Goal: Task Accomplishment & Management: Manage account settings

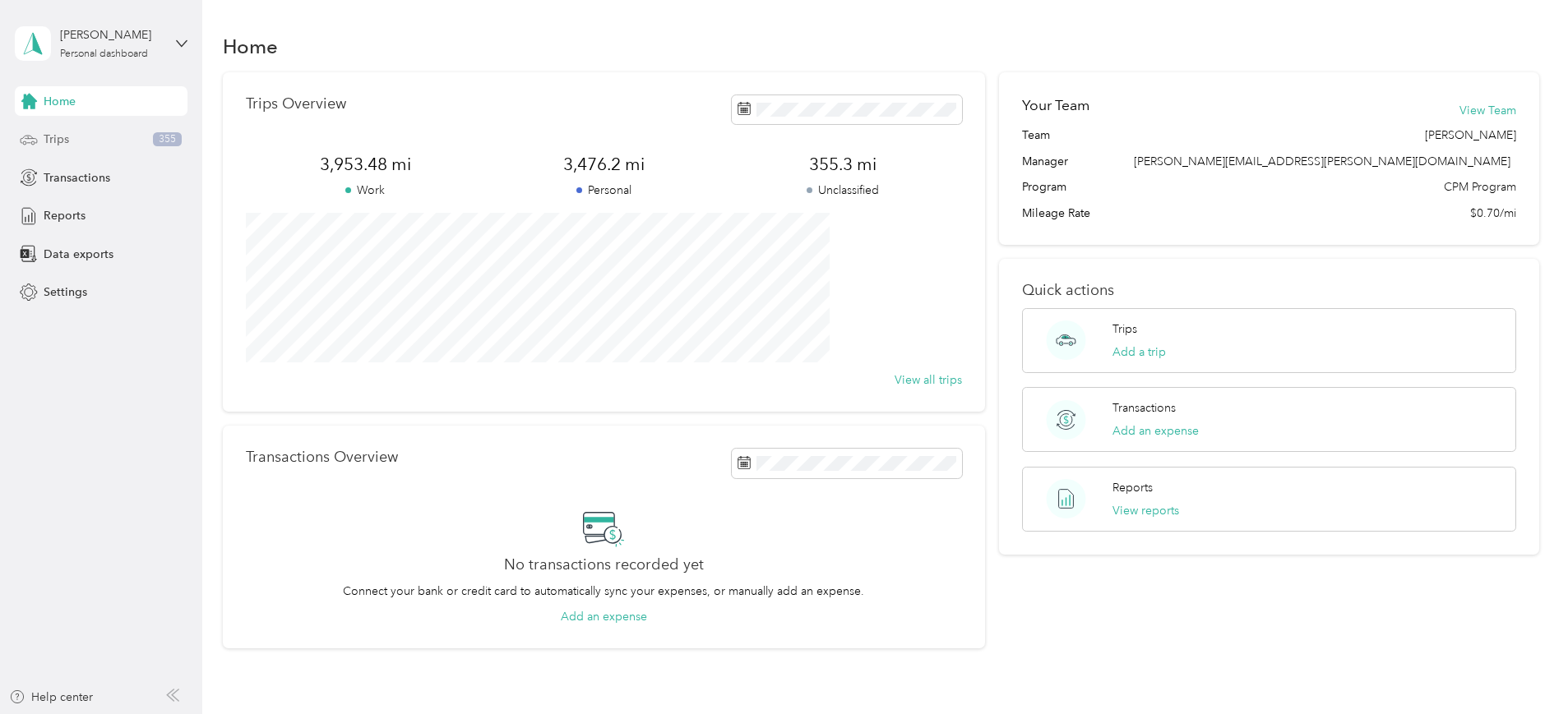
click at [46, 133] on span "Trips" at bounding box center [56, 139] width 26 height 17
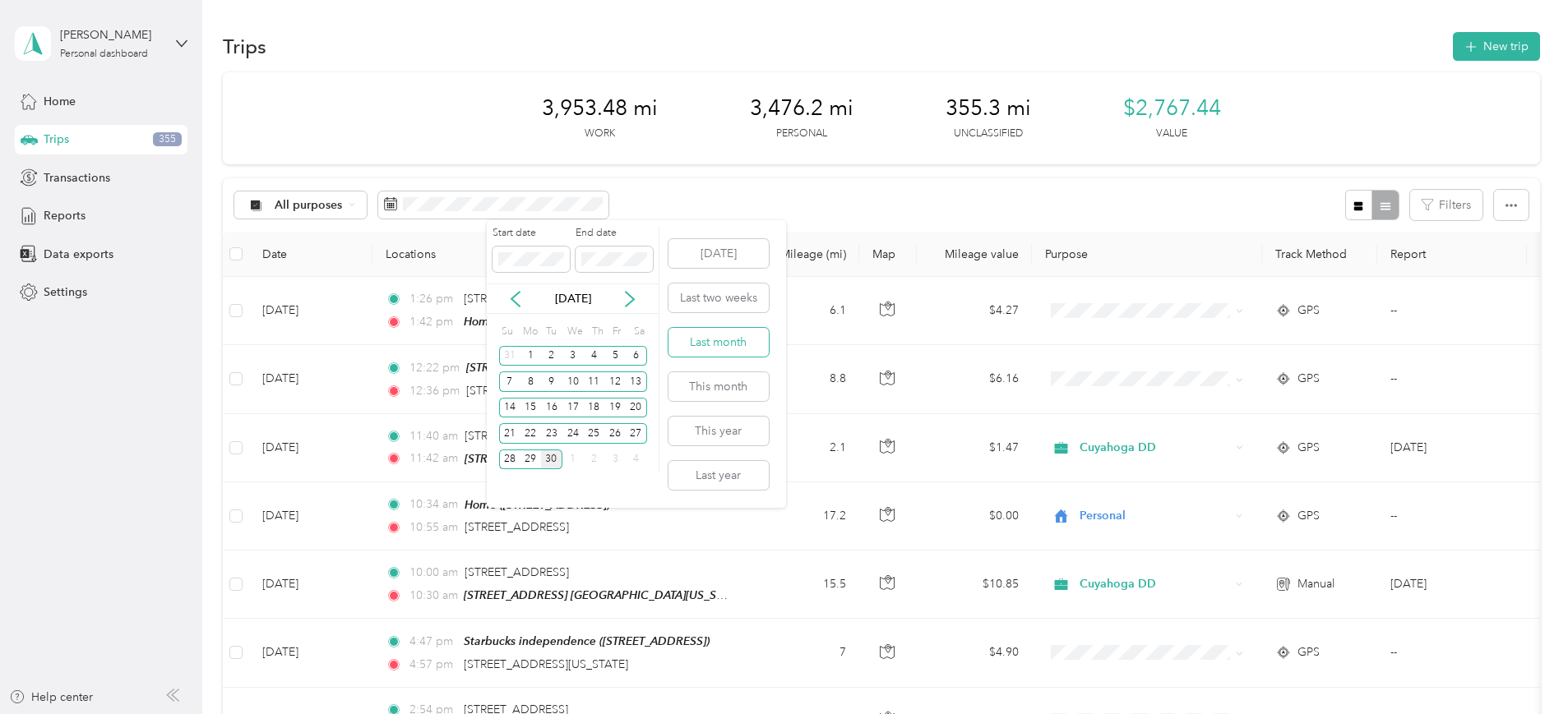
click at [716, 339] on button "Last month" at bounding box center [719, 342] width 100 height 29
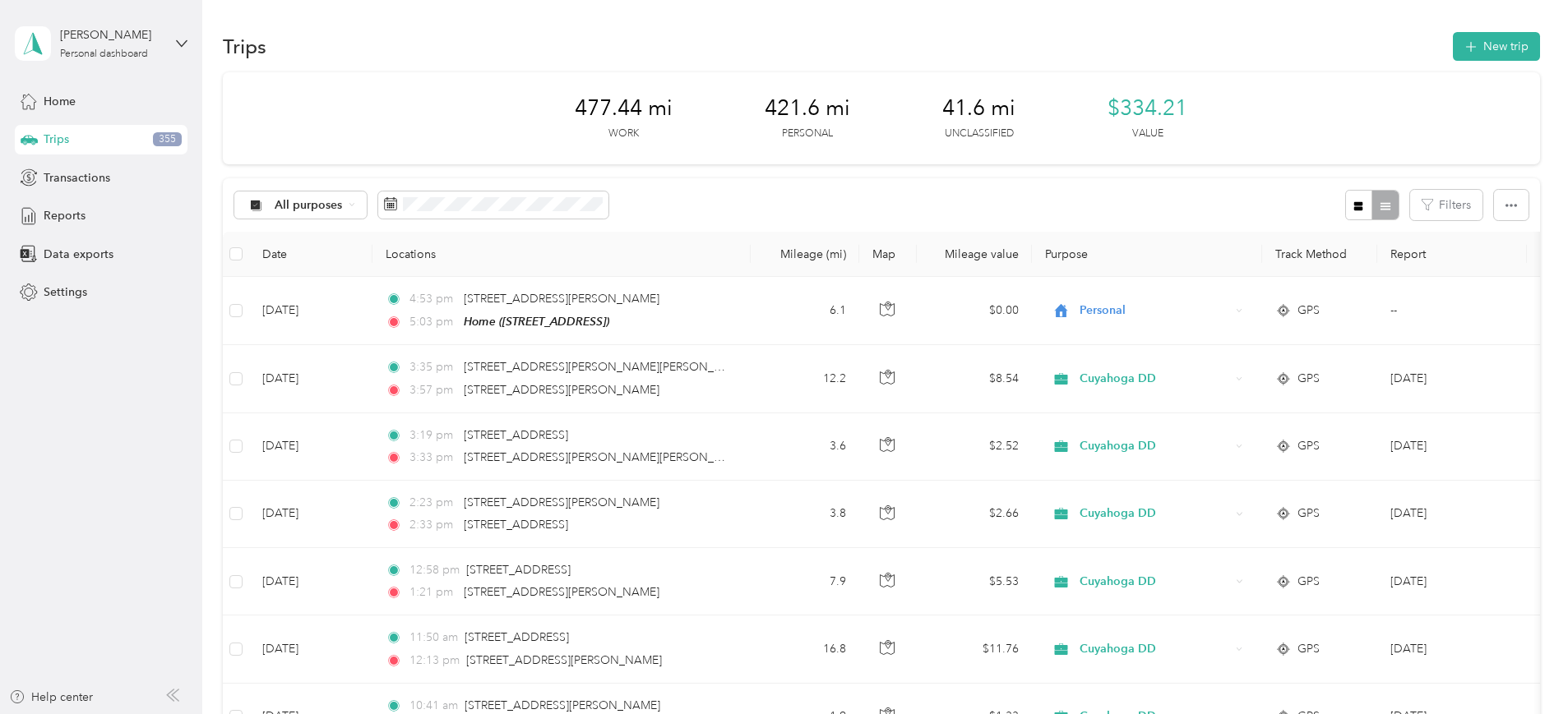
click at [62, 135] on span "Trips" at bounding box center [56, 139] width 26 height 17
click at [40, 136] on div "Trips 355" at bounding box center [101, 140] width 172 height 30
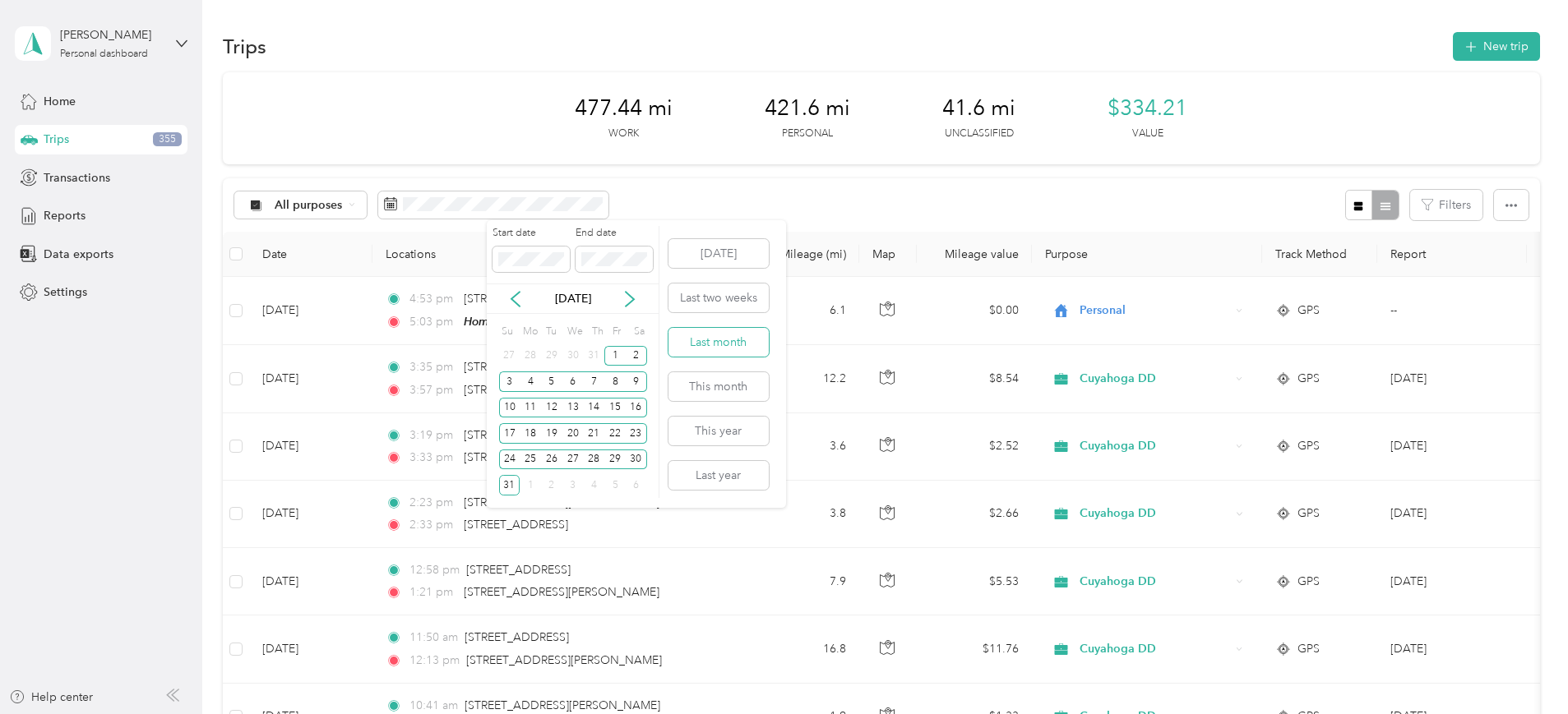
click at [706, 340] on button "Last month" at bounding box center [719, 342] width 100 height 29
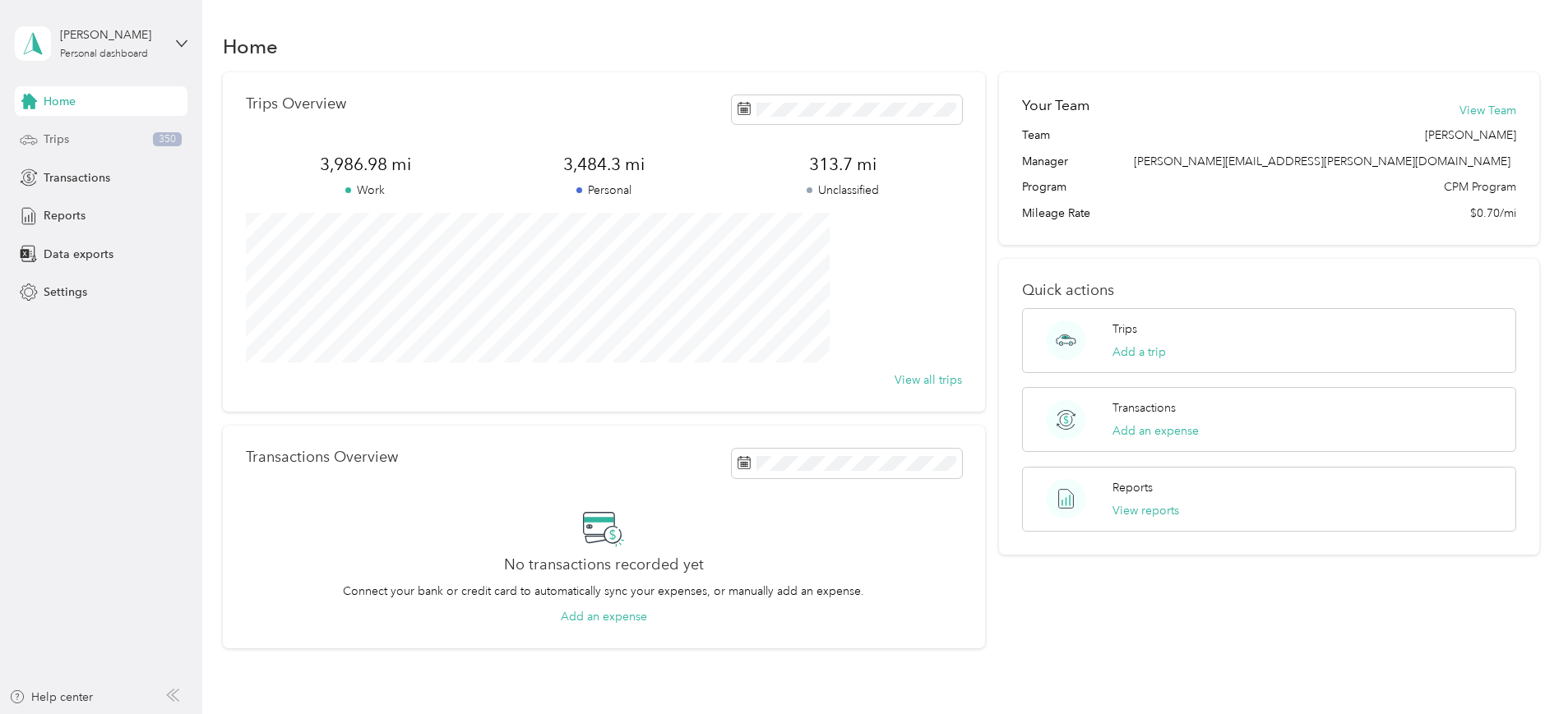
click at [42, 138] on div "Trips 350" at bounding box center [101, 140] width 172 height 30
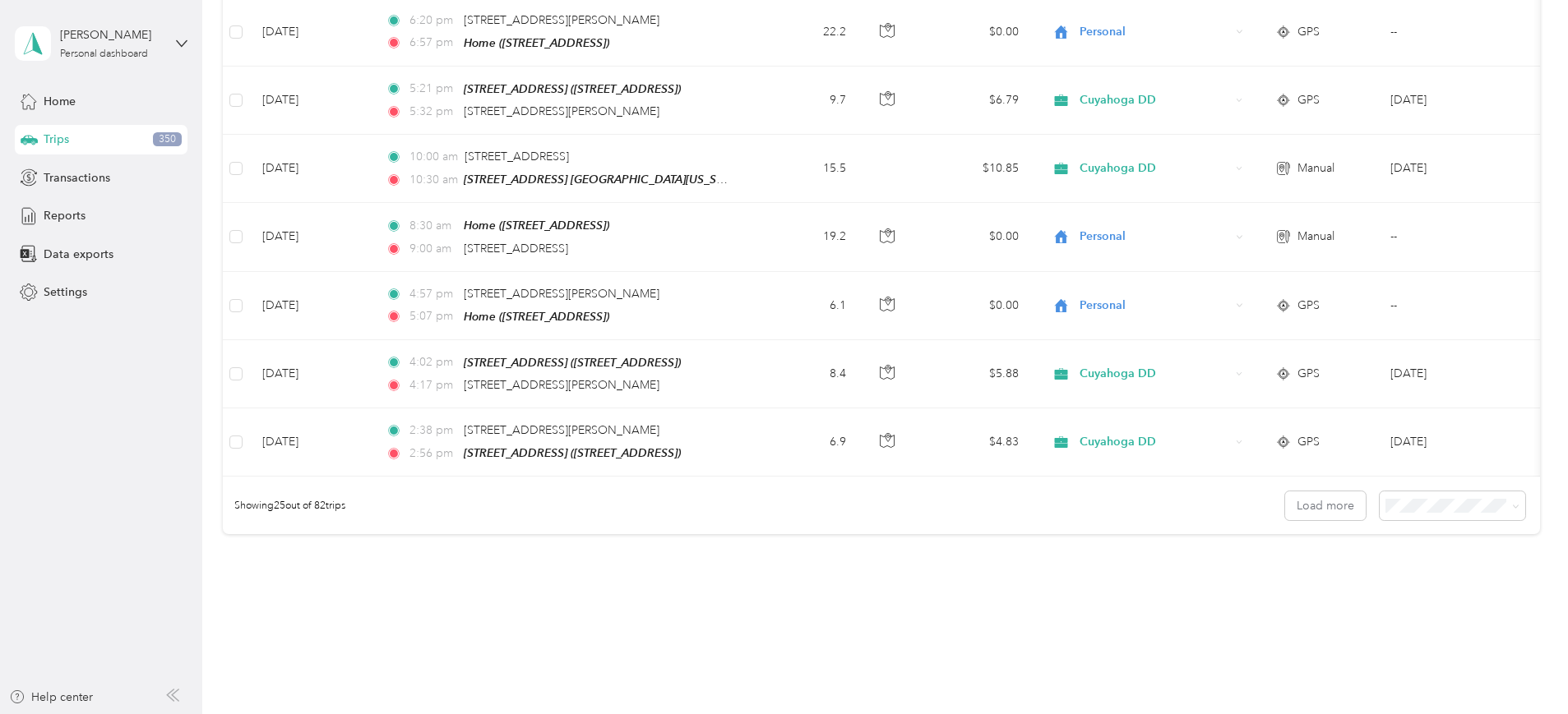
scroll to position [1553, 0]
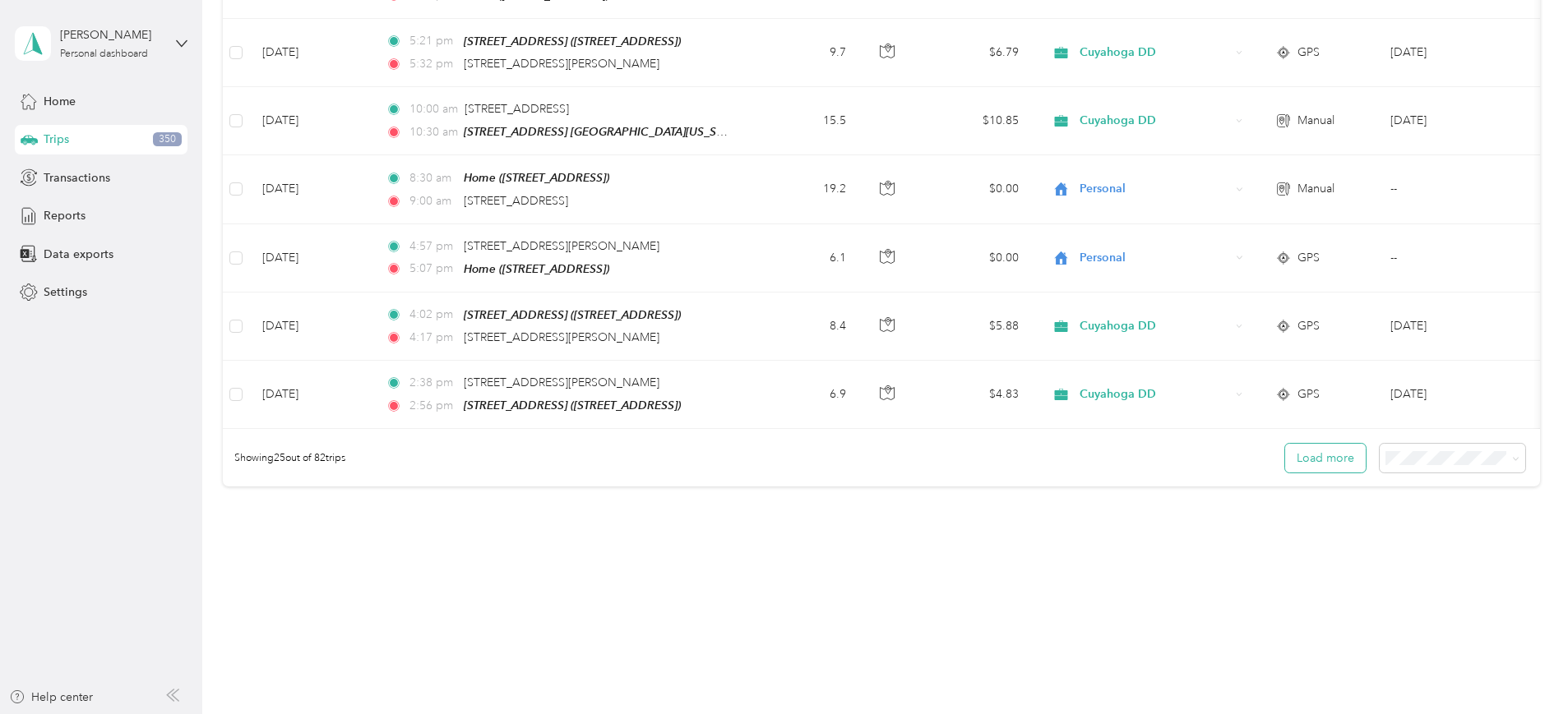
click at [1285, 467] on button "Load more" at bounding box center [1325, 458] width 81 height 29
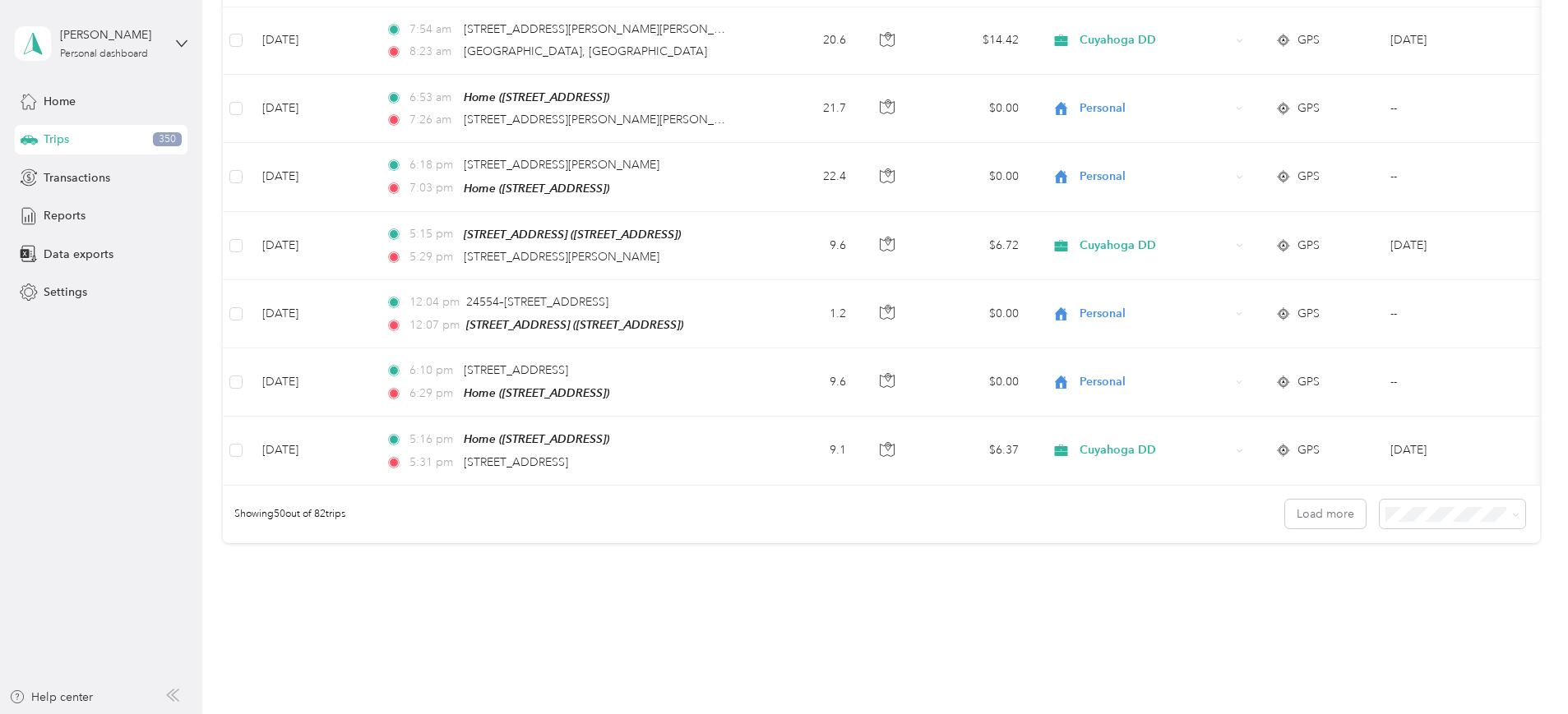
scroll to position [3242, 0]
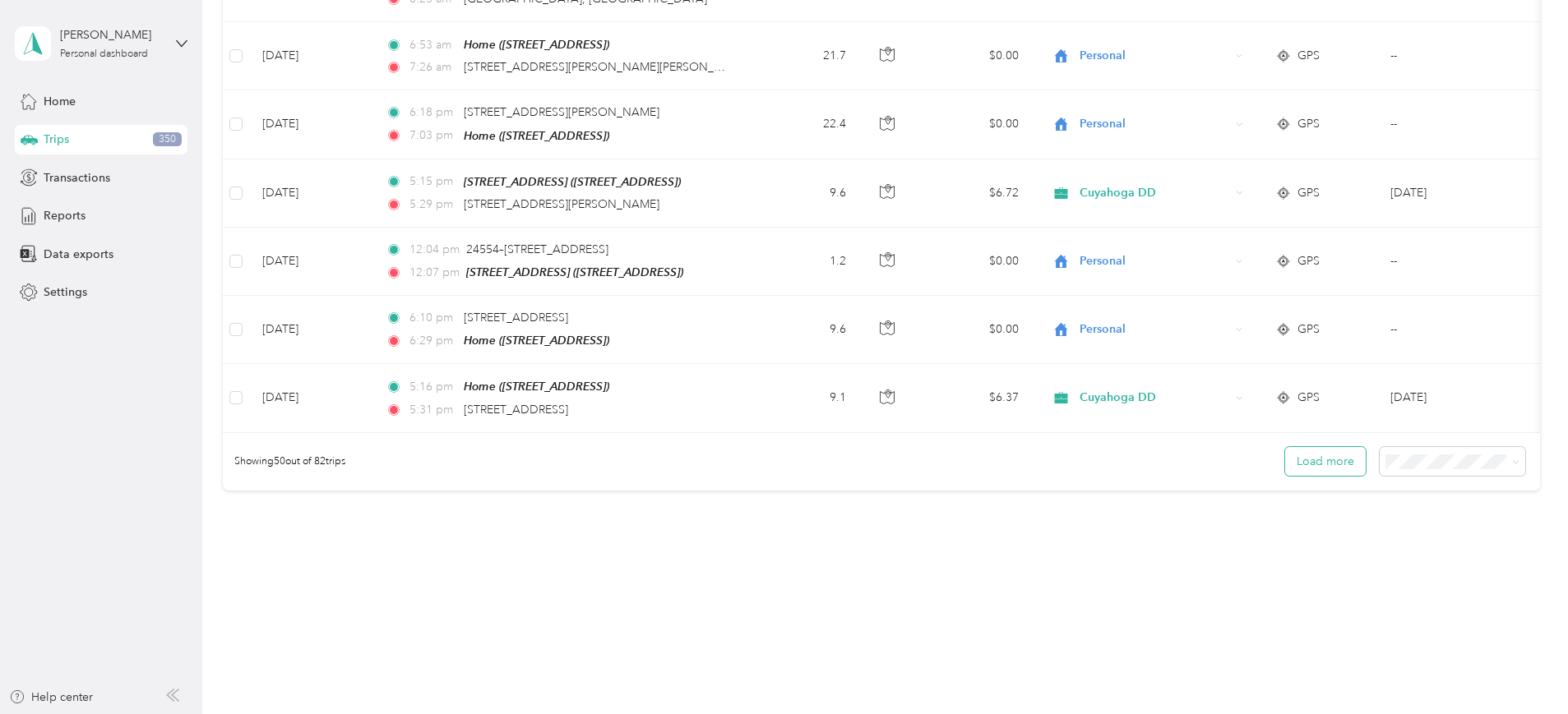
click at [1285, 447] on button "Load more" at bounding box center [1325, 461] width 81 height 29
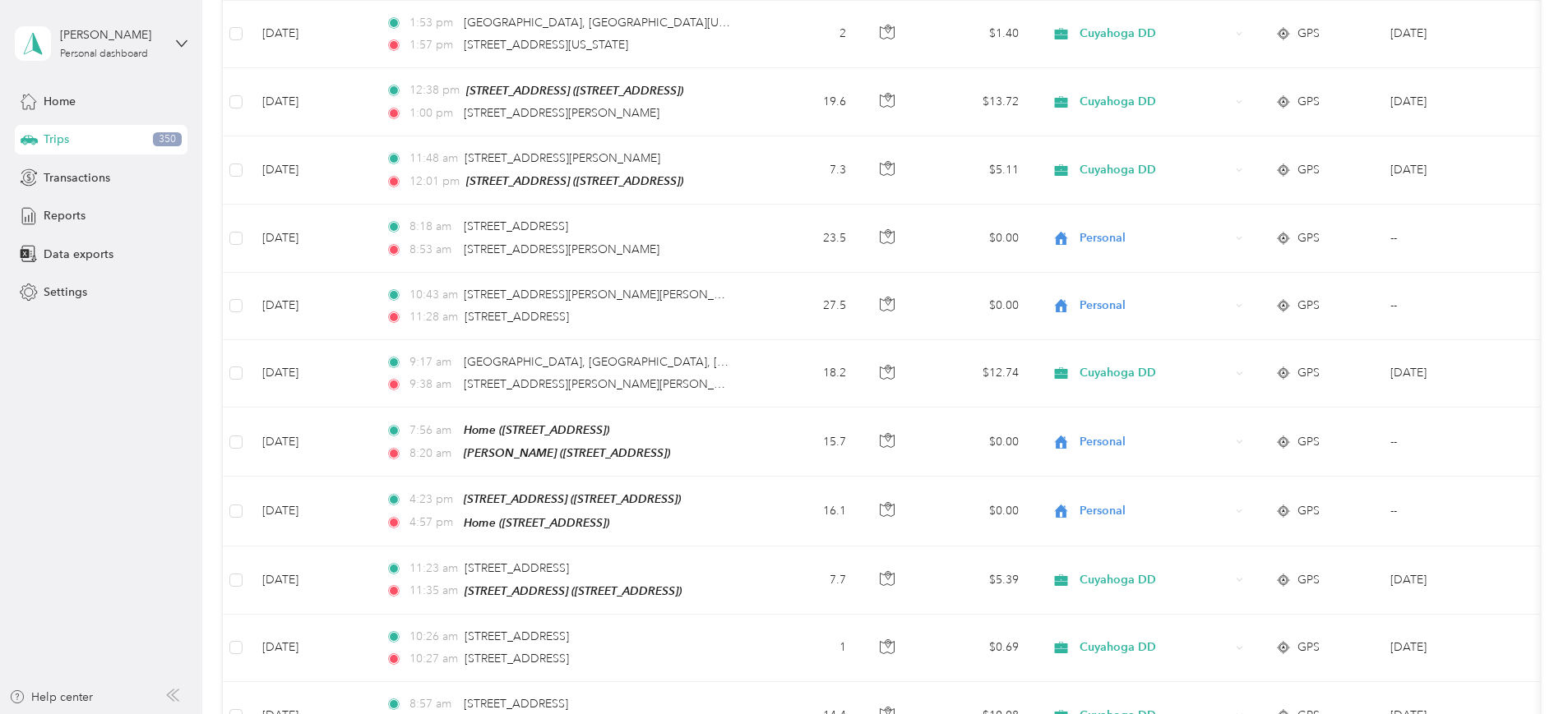
scroll to position [4931, 0]
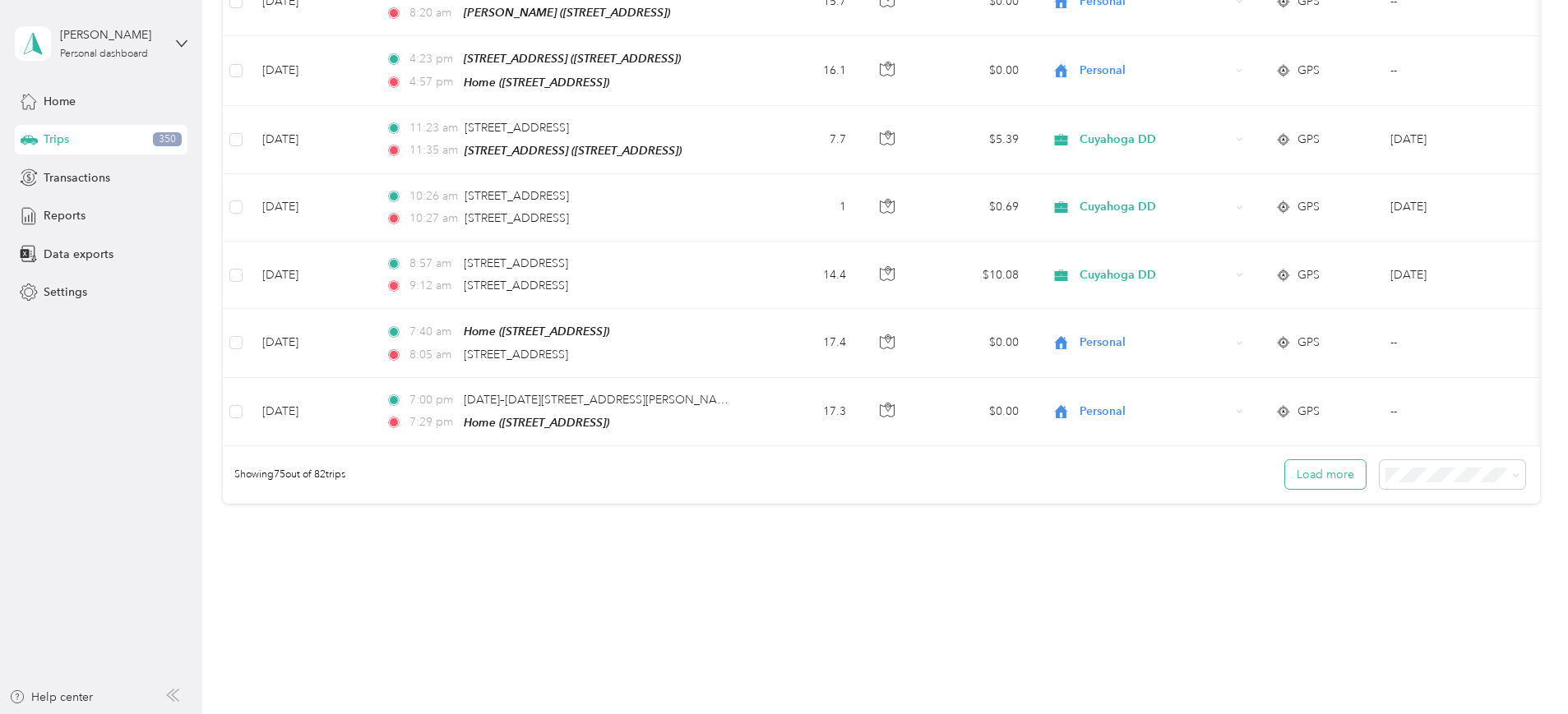
click at [1285, 460] on button "Load more" at bounding box center [1325, 474] width 81 height 29
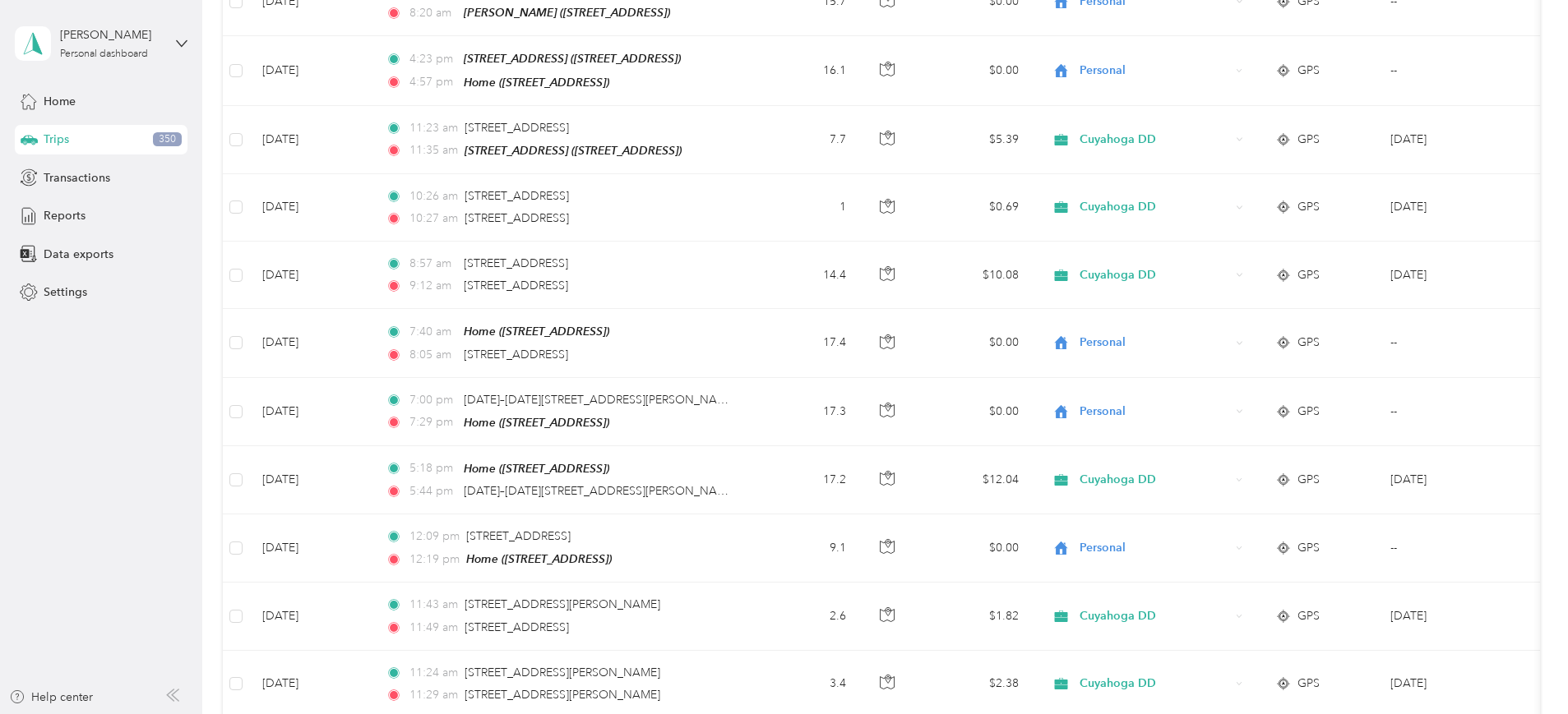
drag, startPoint x: 1558, startPoint y: 588, endPoint x: 1100, endPoint y: 624, distance: 459.4
click at [1032, 651] on td "$2.38" at bounding box center [974, 684] width 115 height 67
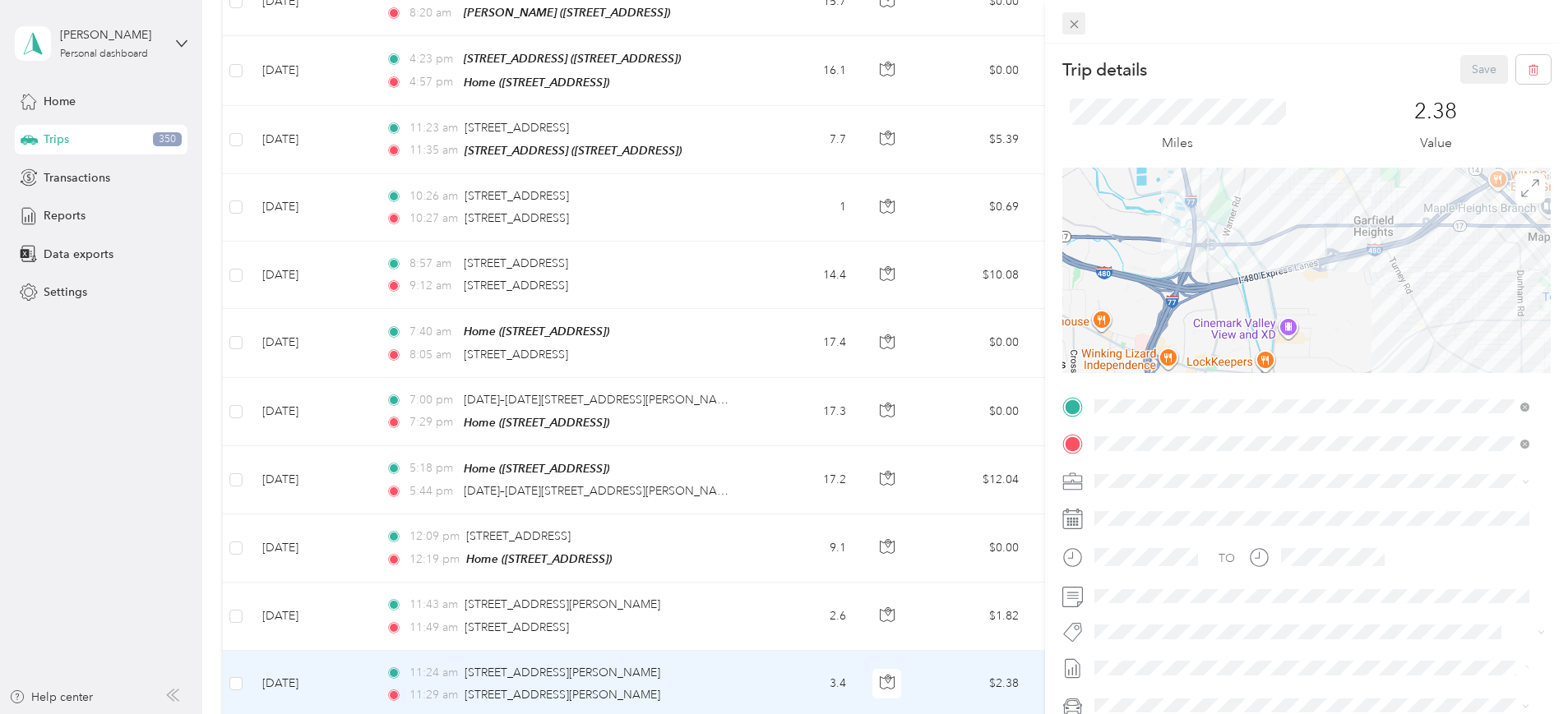
click at [1072, 25] on icon at bounding box center [1073, 25] width 8 height 8
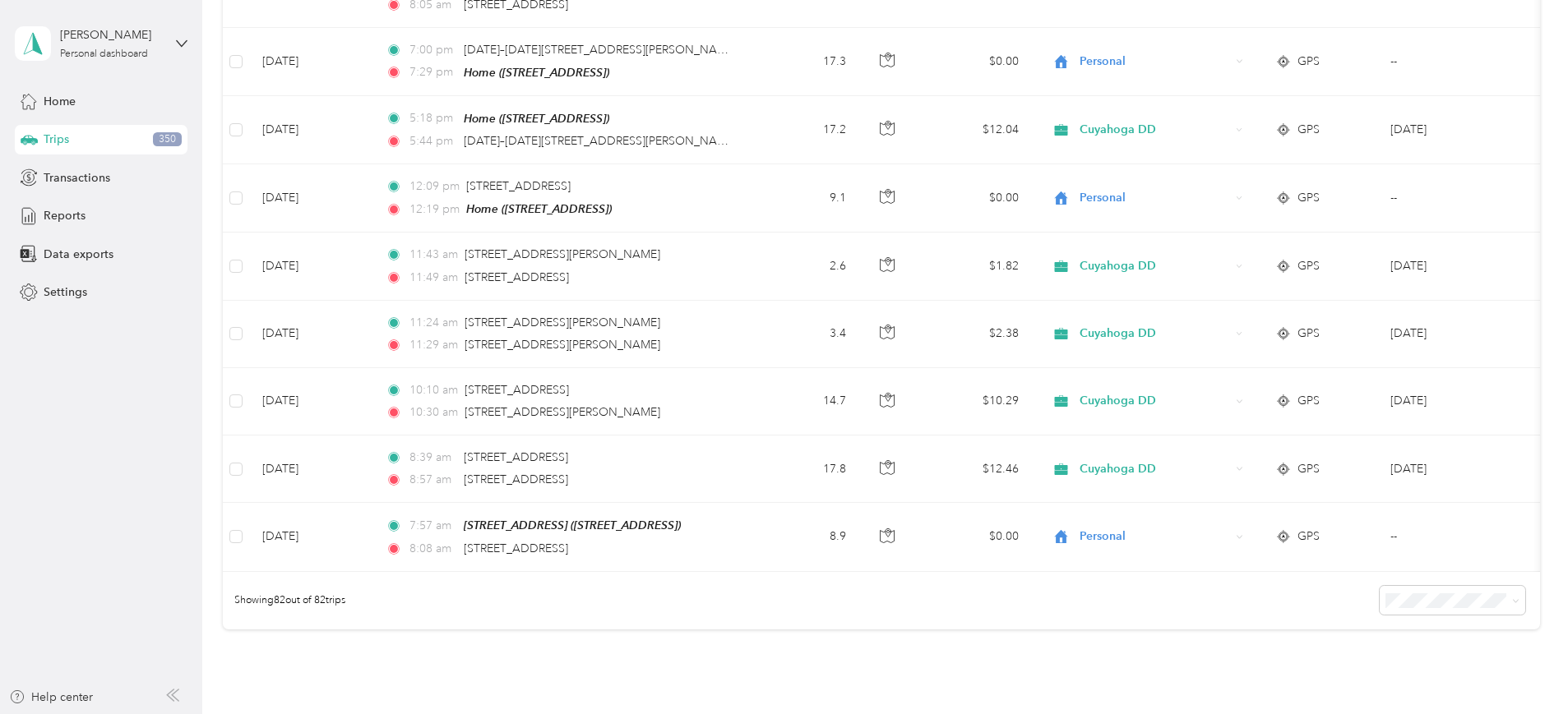
scroll to position [5117, 0]
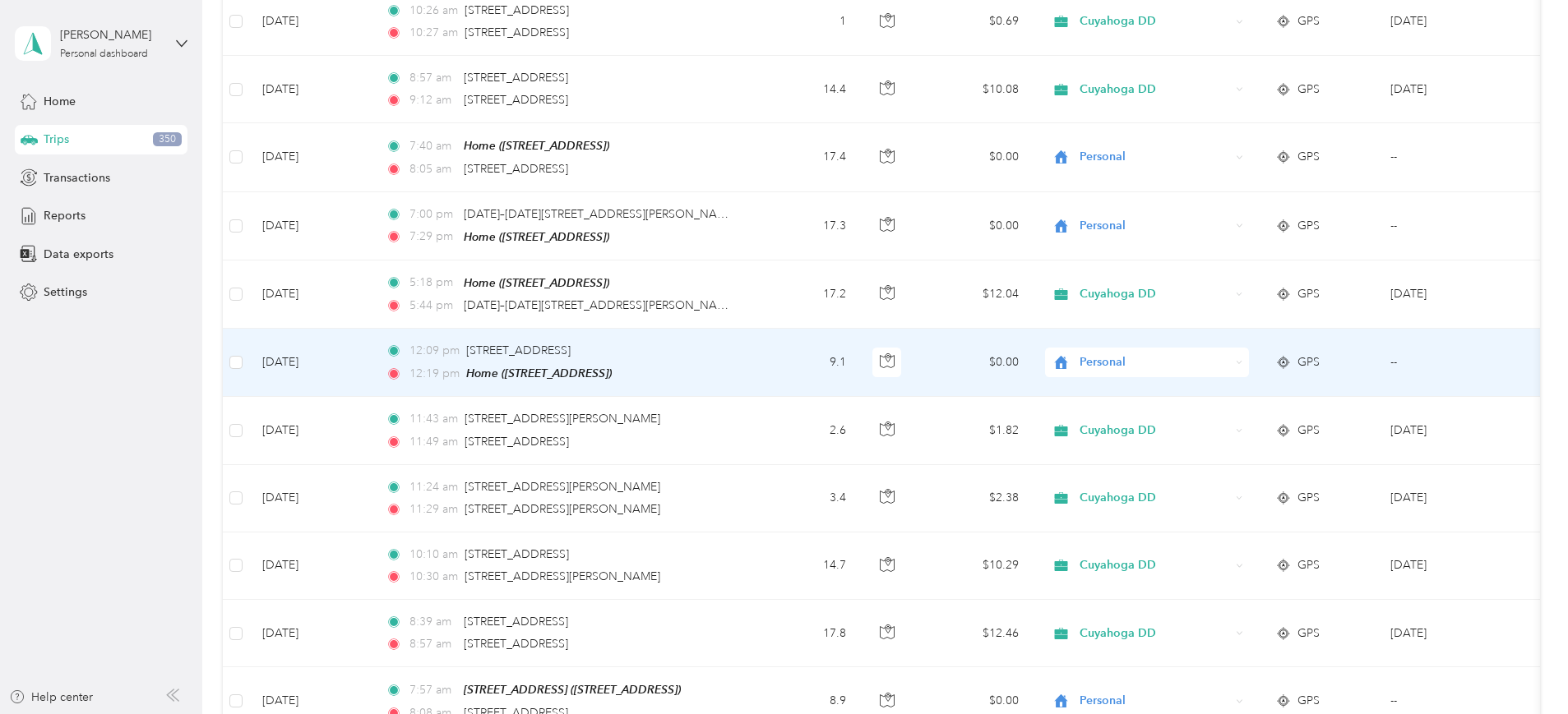
click at [1206, 354] on span "Personal" at bounding box center [1154, 363] width 151 height 18
drag, startPoint x: 1212, startPoint y: 355, endPoint x: 1239, endPoint y: 343, distance: 29.5
click at [1239, 348] on div "Personal" at bounding box center [1147, 363] width 204 height 30
click at [1222, 355] on span "Cuyahoga DD" at bounding box center [1270, 359] width 152 height 17
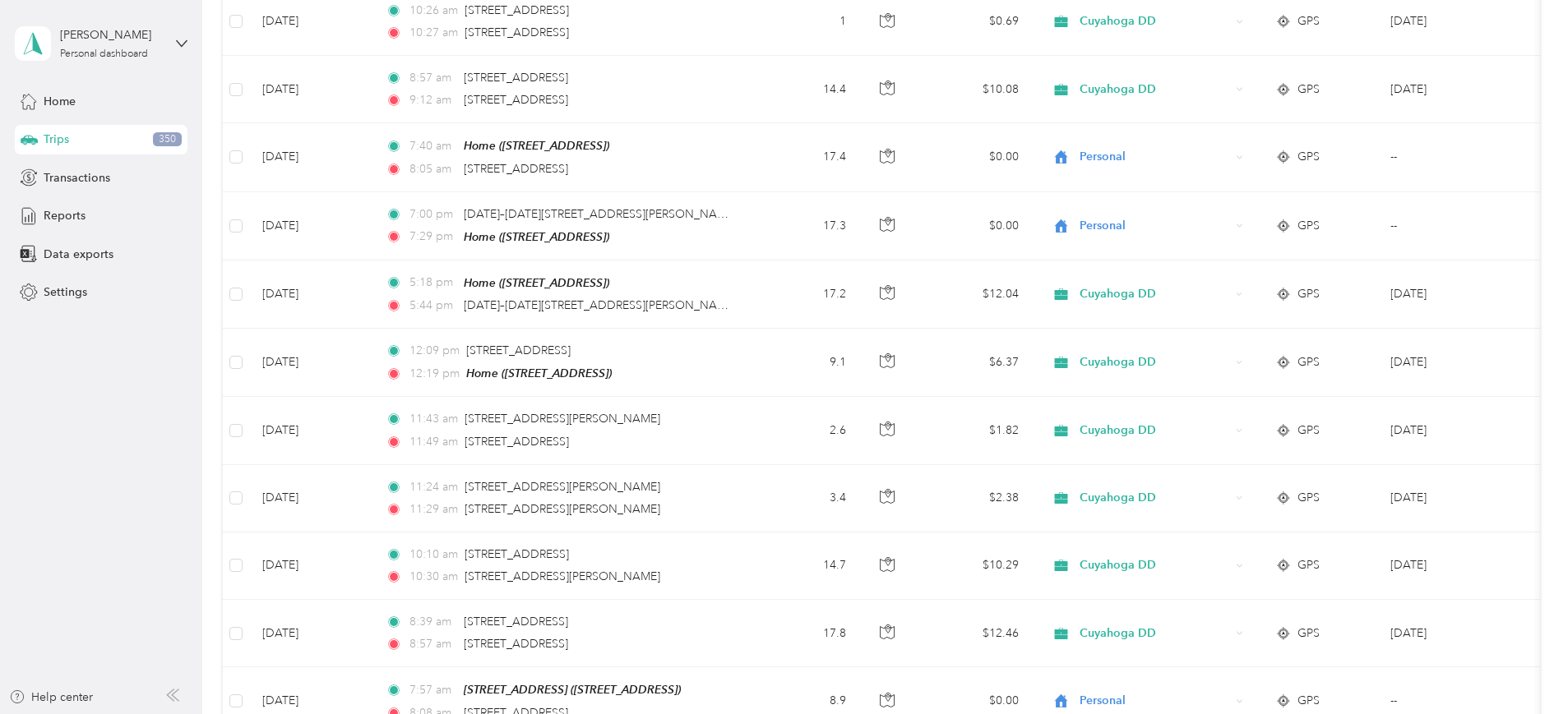
drag, startPoint x: 1552, startPoint y: 602, endPoint x: 1469, endPoint y: 602, distance: 83.0
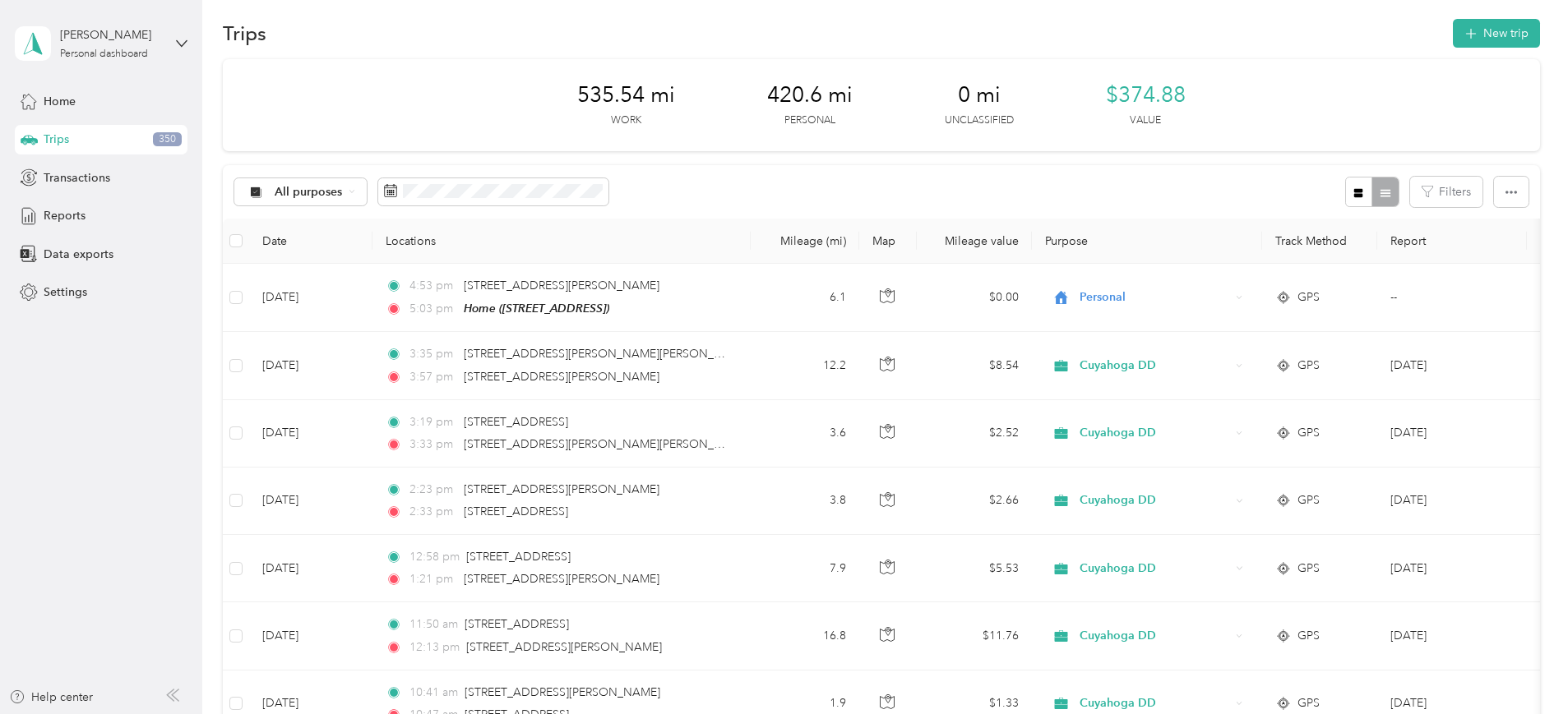
scroll to position [0, 0]
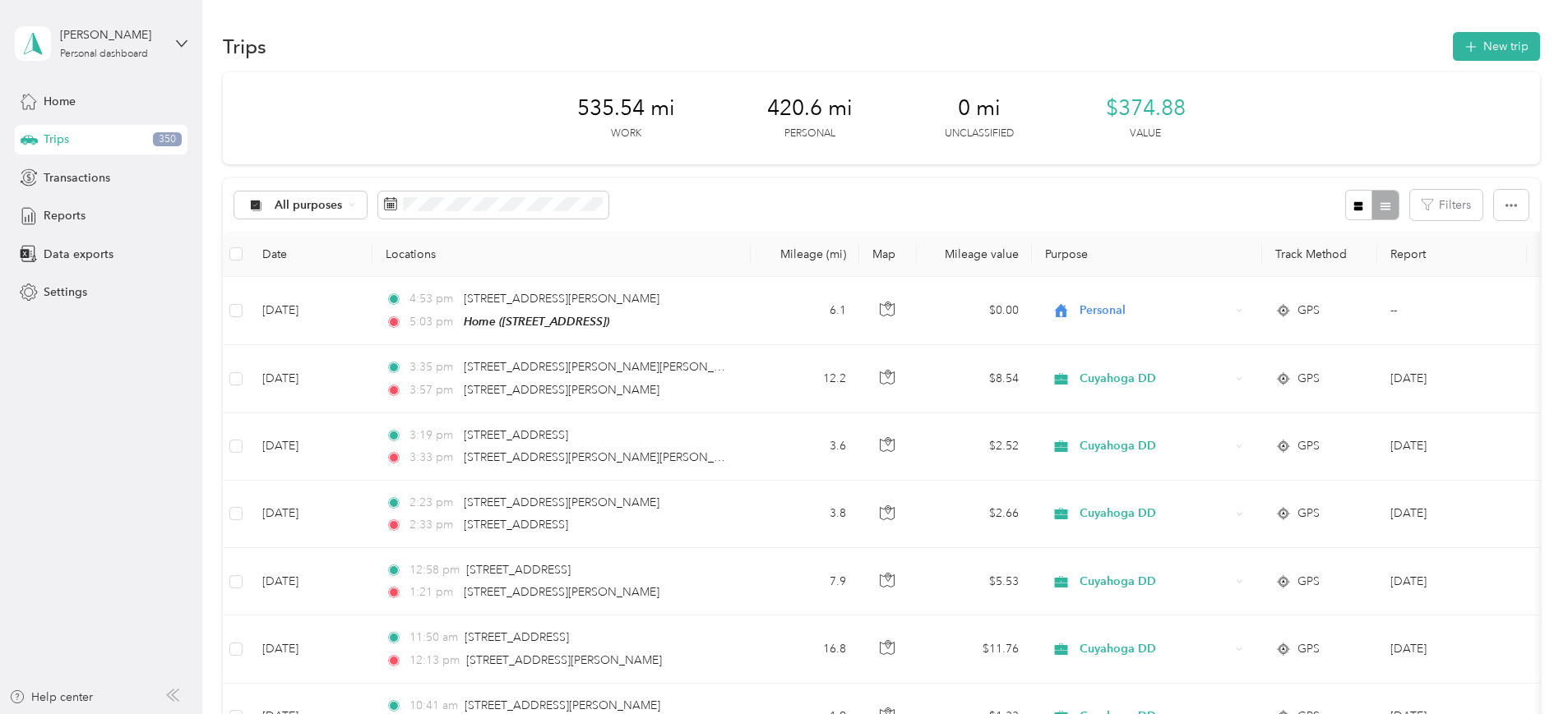
drag, startPoint x: 1557, startPoint y: 50, endPoint x: 1506, endPoint y: 28, distance: 55.5
click at [74, 220] on span "Reports" at bounding box center [64, 216] width 42 height 17
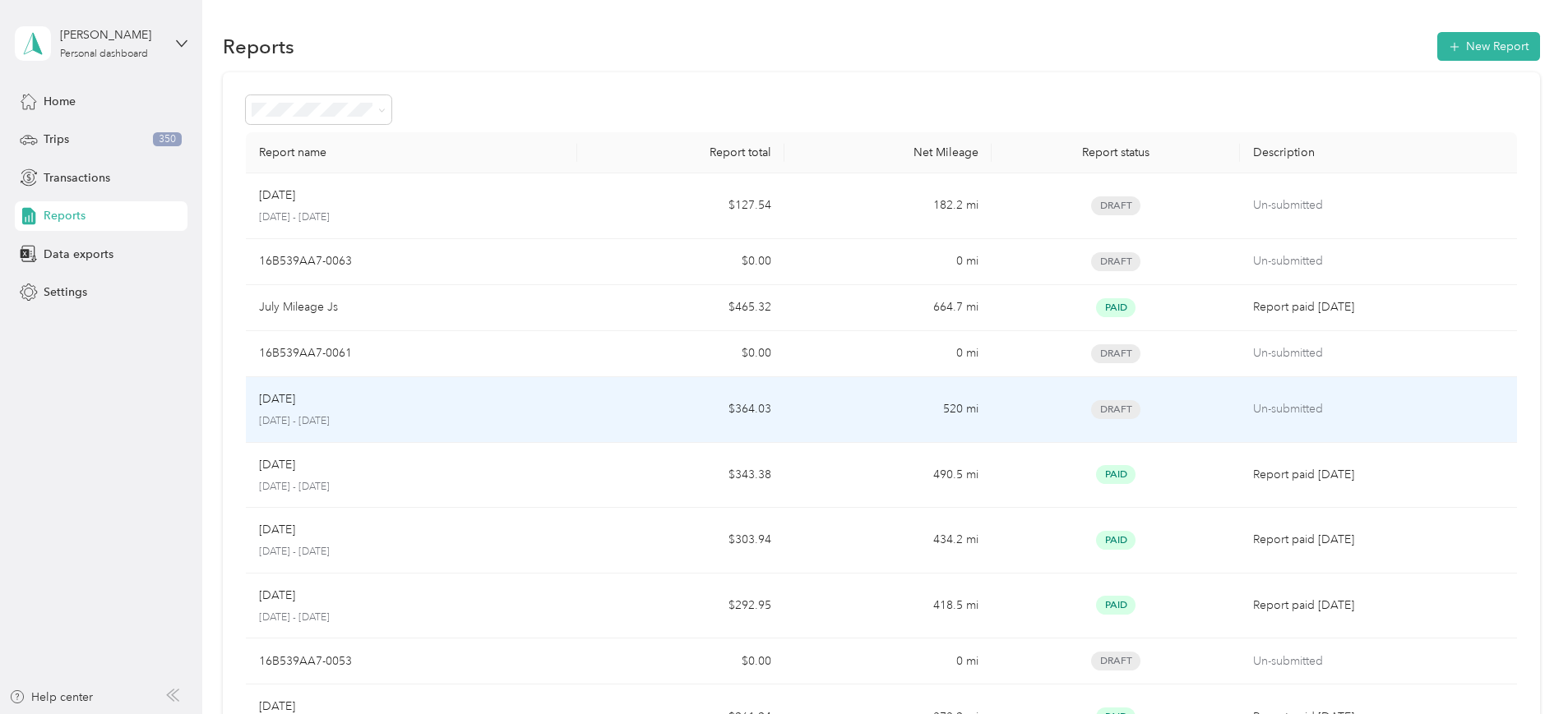
click at [1253, 410] on p "Un-submitted" at bounding box center [1378, 409] width 250 height 18
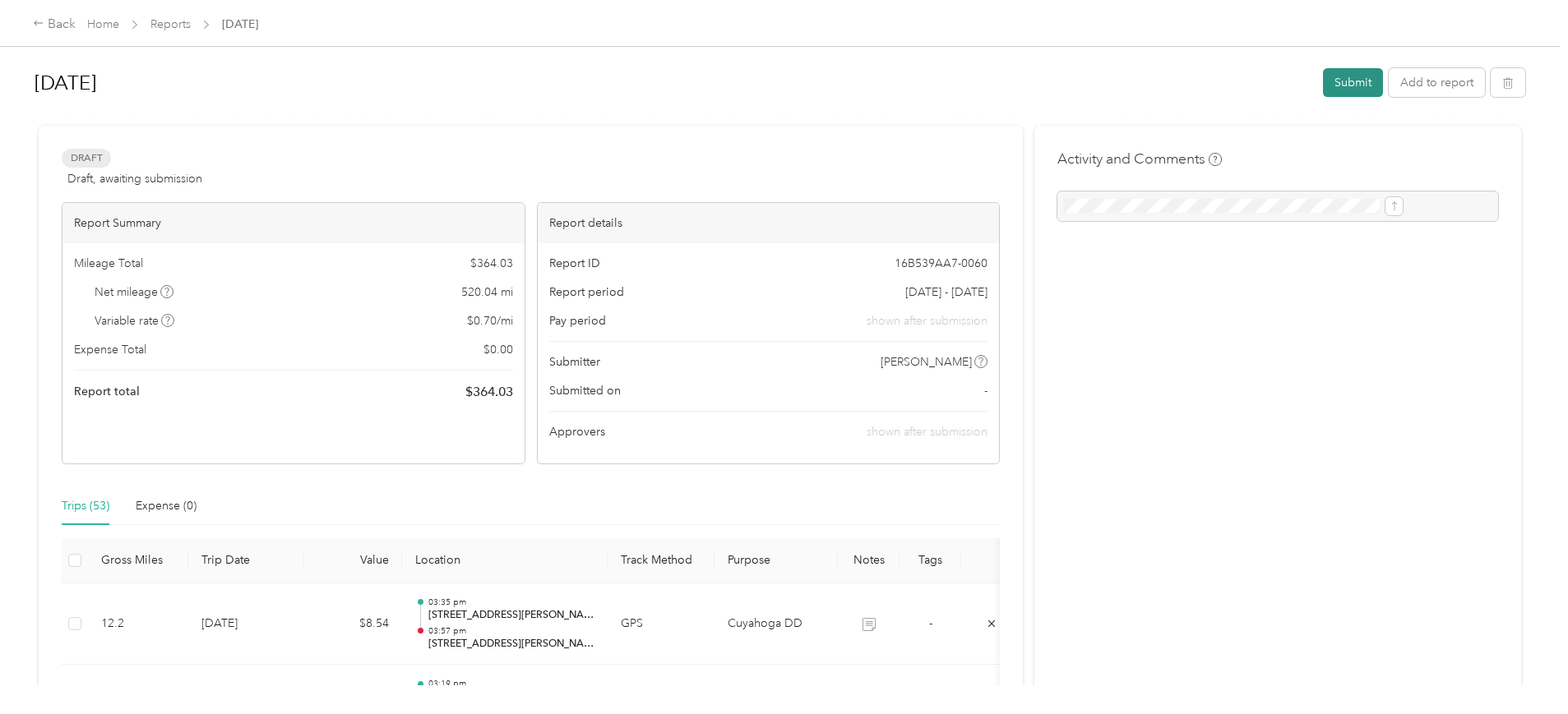
click at [1322, 82] on button "Submit" at bounding box center [1352, 82] width 60 height 29
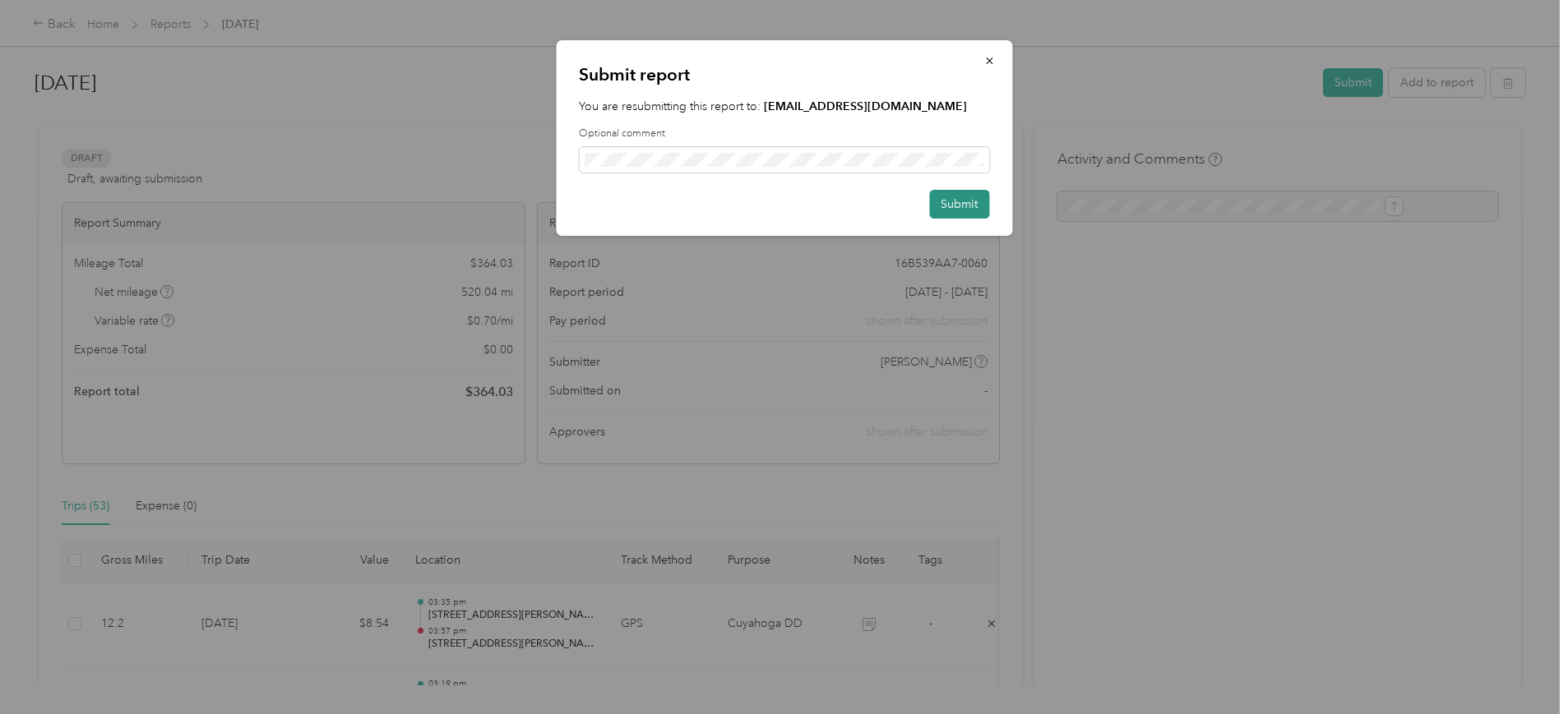
click at [958, 209] on button "Submit" at bounding box center [959, 204] width 60 height 29
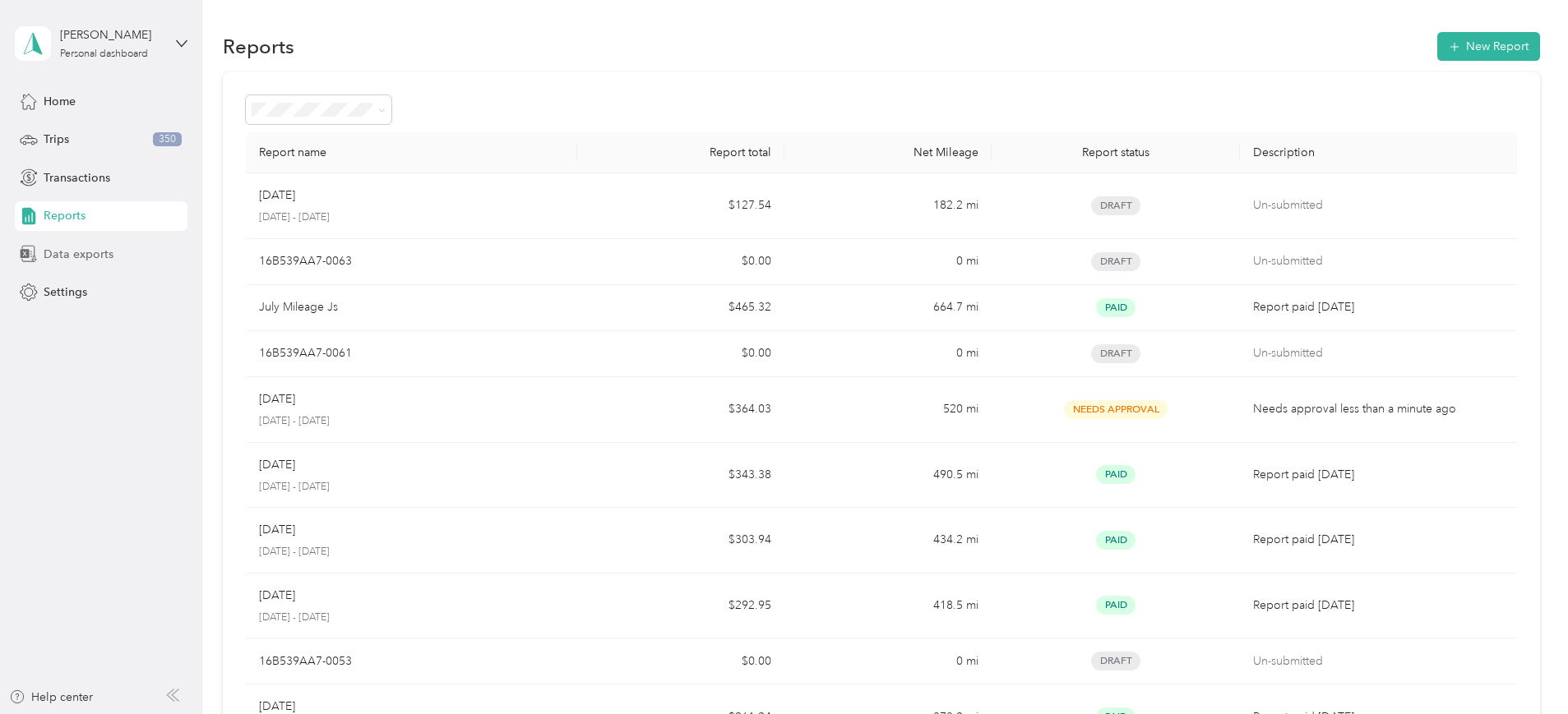
click at [69, 250] on span "Data exports" at bounding box center [78, 254] width 70 height 17
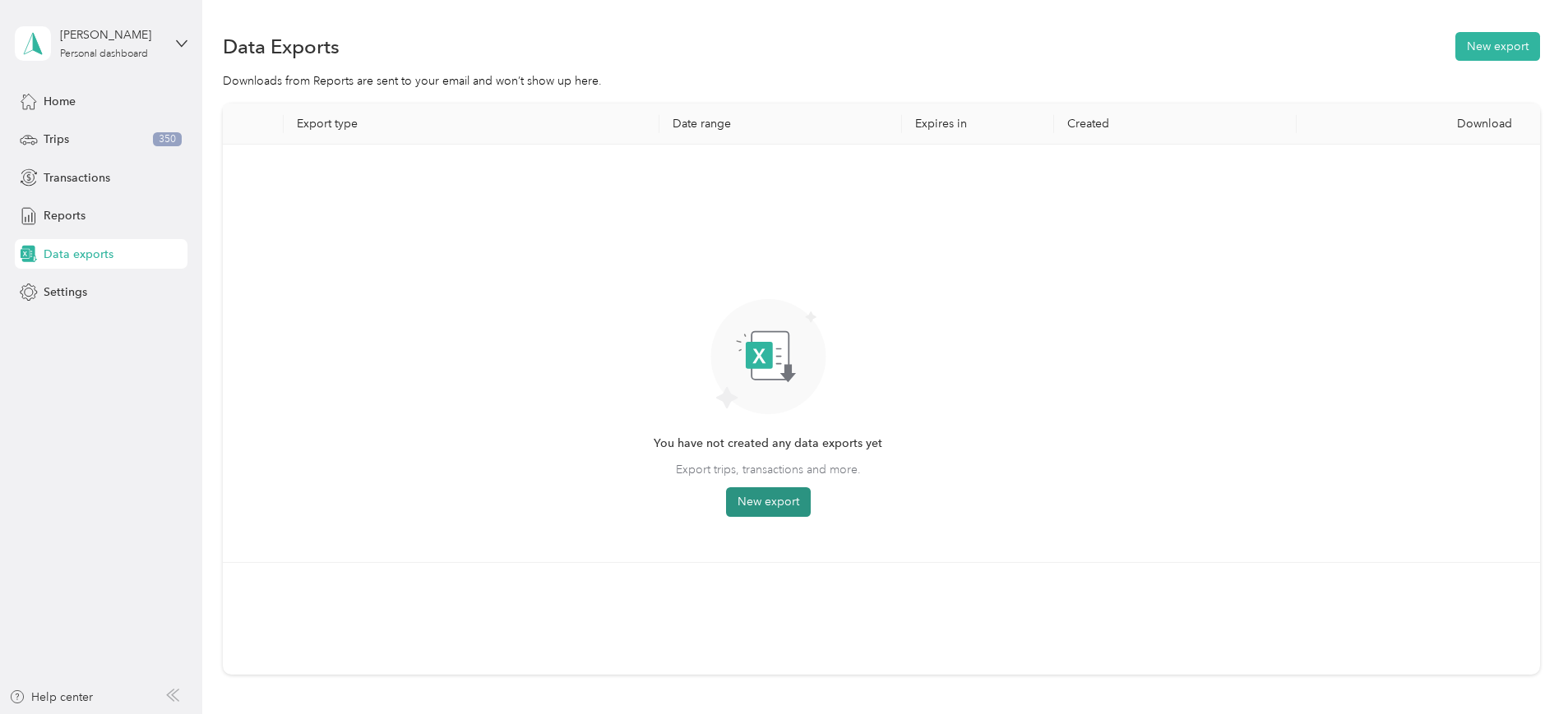
click at [810, 499] on button "New export" at bounding box center [769, 502] width 85 height 30
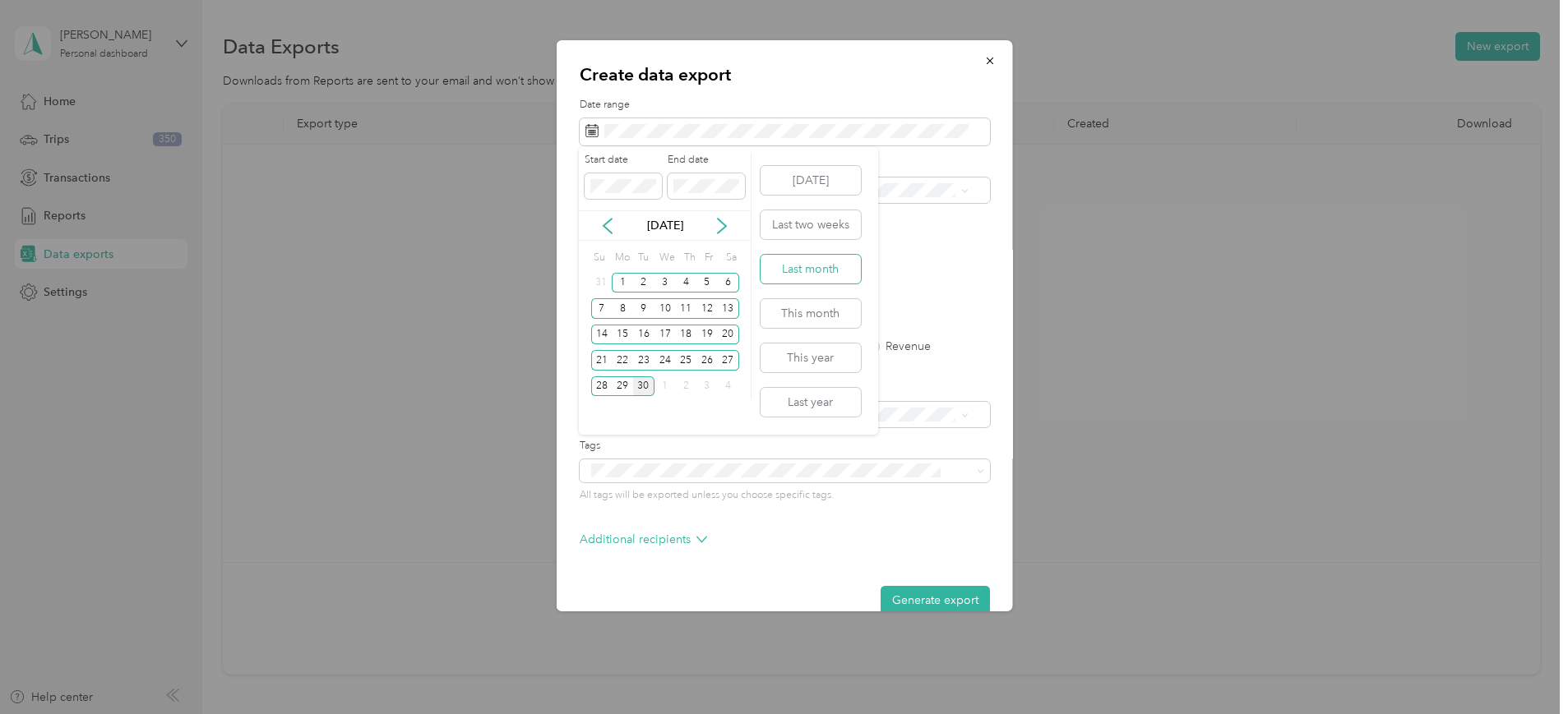
click at [819, 275] on button "Last month" at bounding box center [810, 269] width 100 height 29
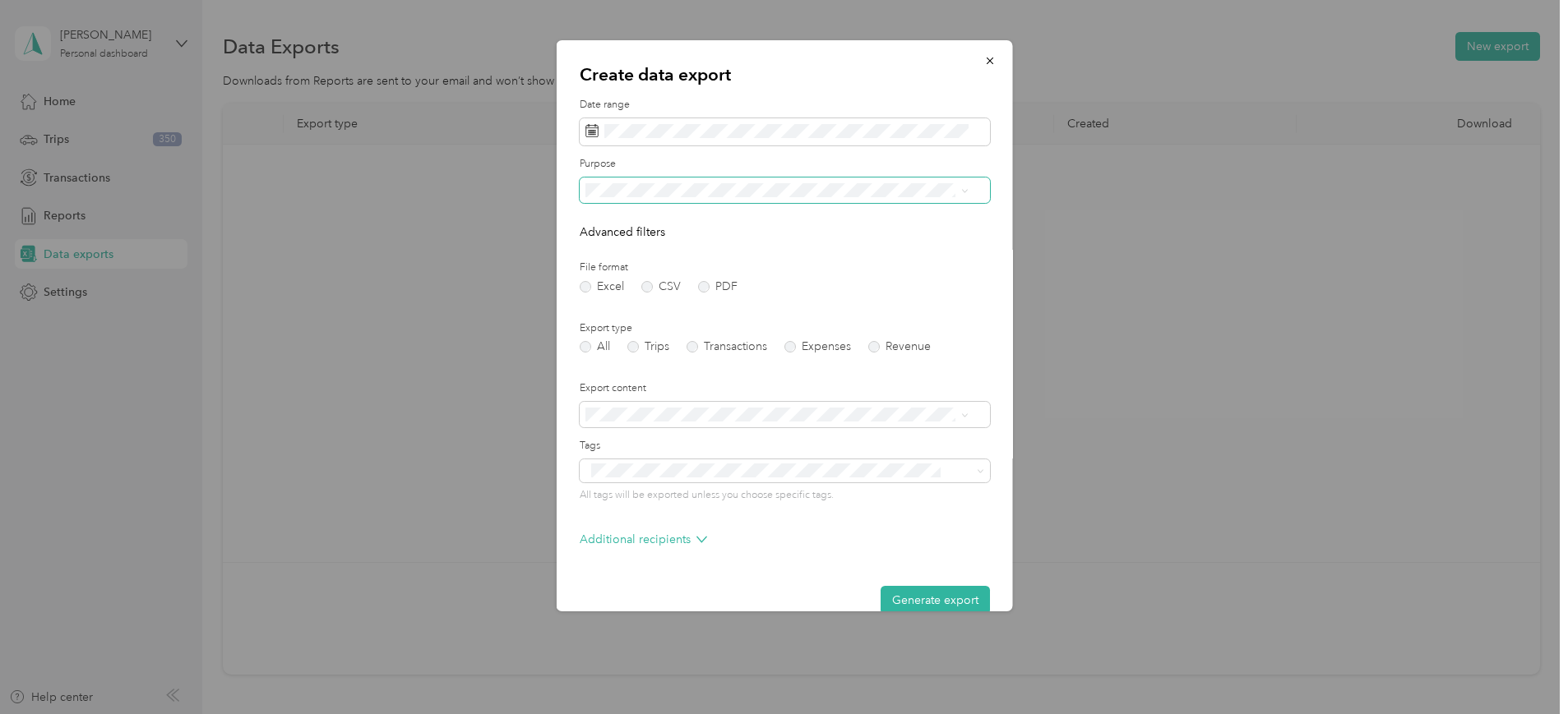
click at [963, 191] on icon at bounding box center [963, 191] width 7 height 7
click at [744, 269] on div "Personal" at bounding box center [776, 276] width 371 height 17
click at [704, 285] on label "PDF" at bounding box center [716, 287] width 39 height 12
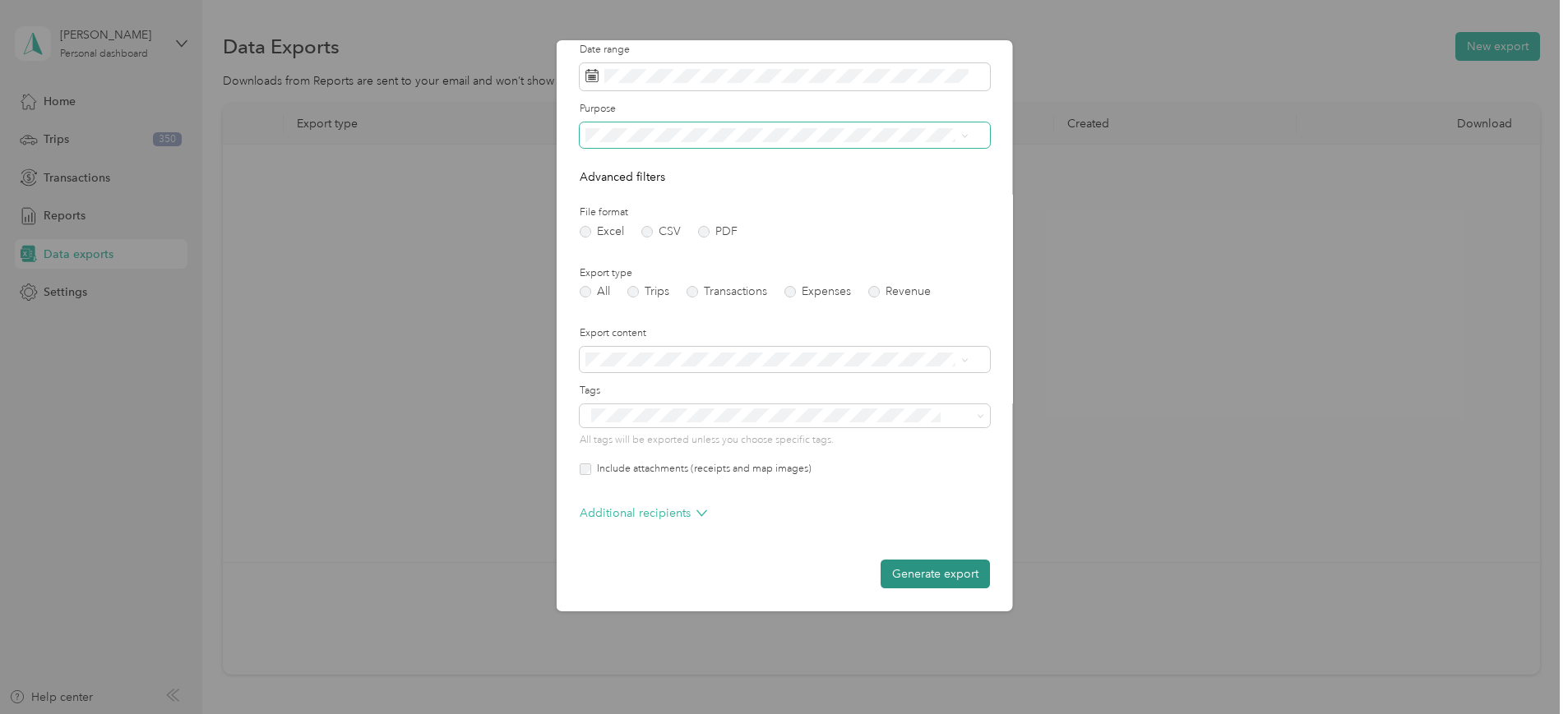
click at [920, 574] on button "Generate export" at bounding box center [933, 573] width 109 height 29
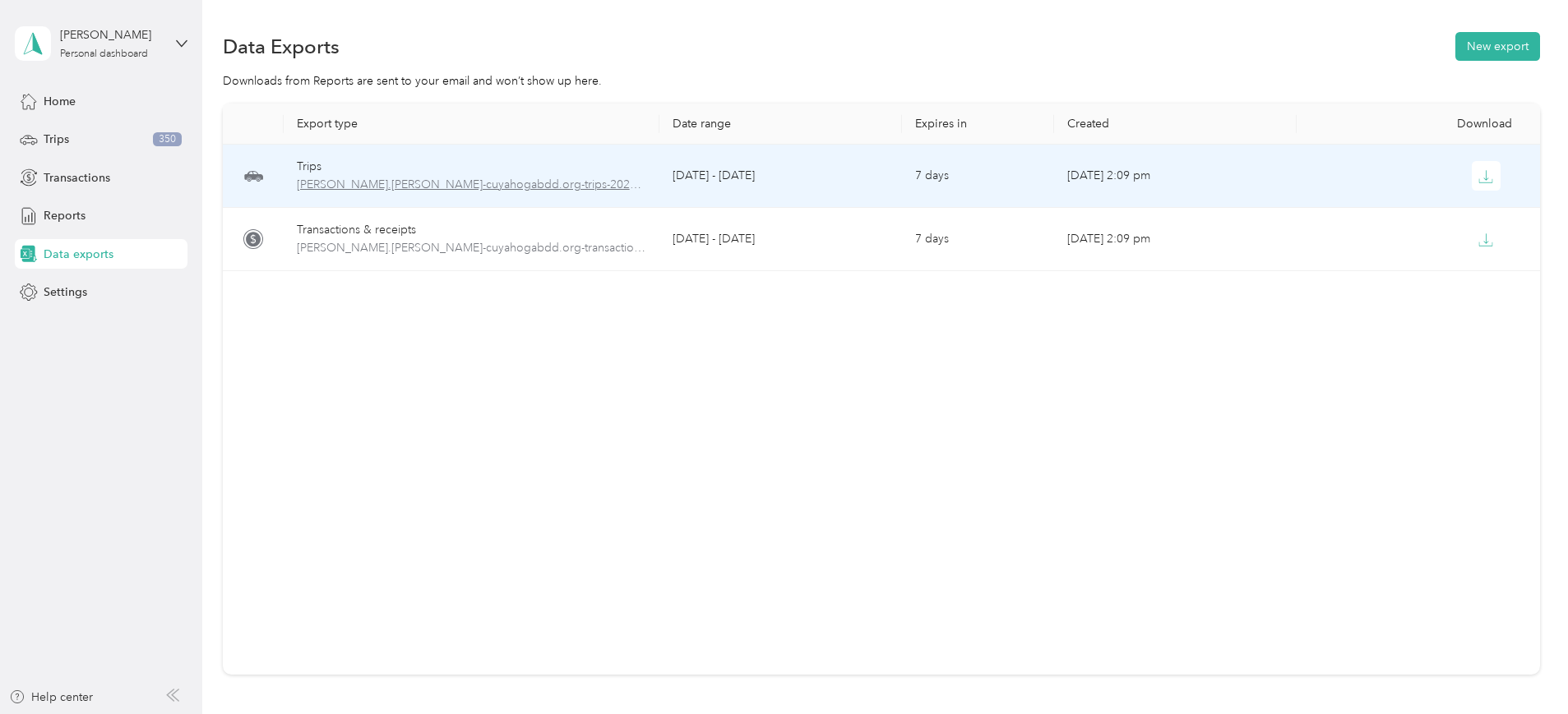
click at [630, 181] on span "[PERSON_NAME].[PERSON_NAME]-cuyahogabdd.org-trips-2025-08-01-2025-08-31.pdf" at bounding box center [471, 185] width 351 height 18
click at [1478, 175] on icon "button" at bounding box center [1486, 176] width 15 height 15
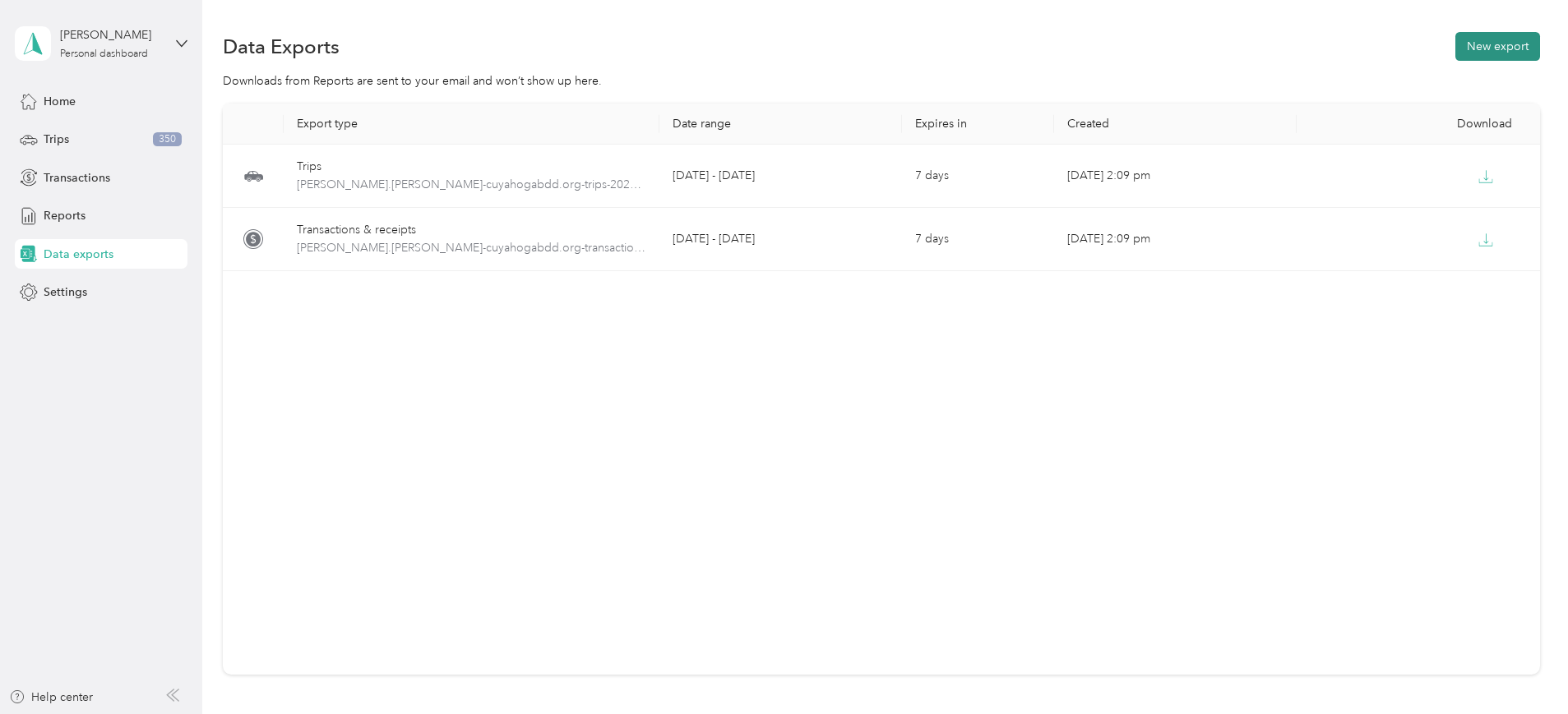
click at [1455, 44] on button "New export" at bounding box center [1497, 47] width 85 height 29
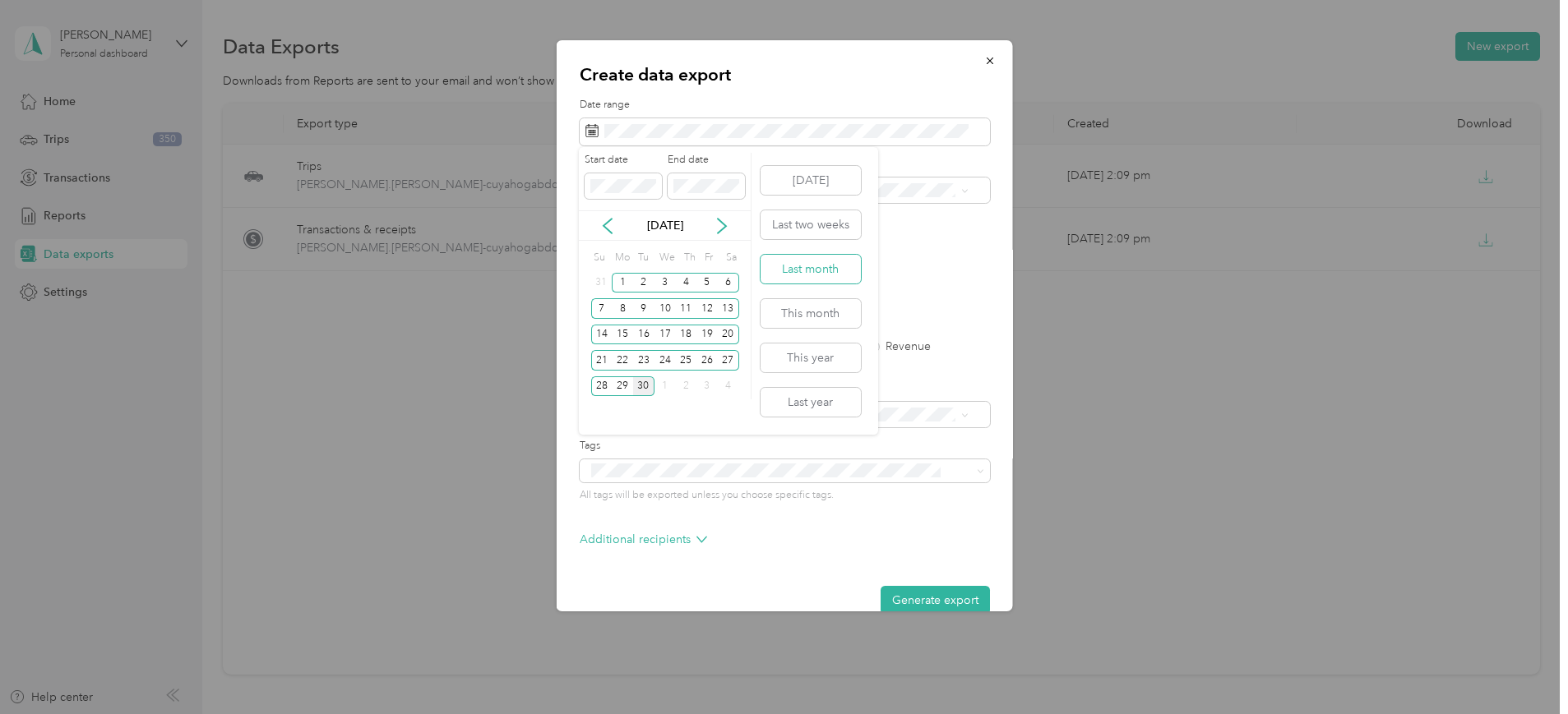
click at [810, 263] on button "Last month" at bounding box center [810, 269] width 100 height 29
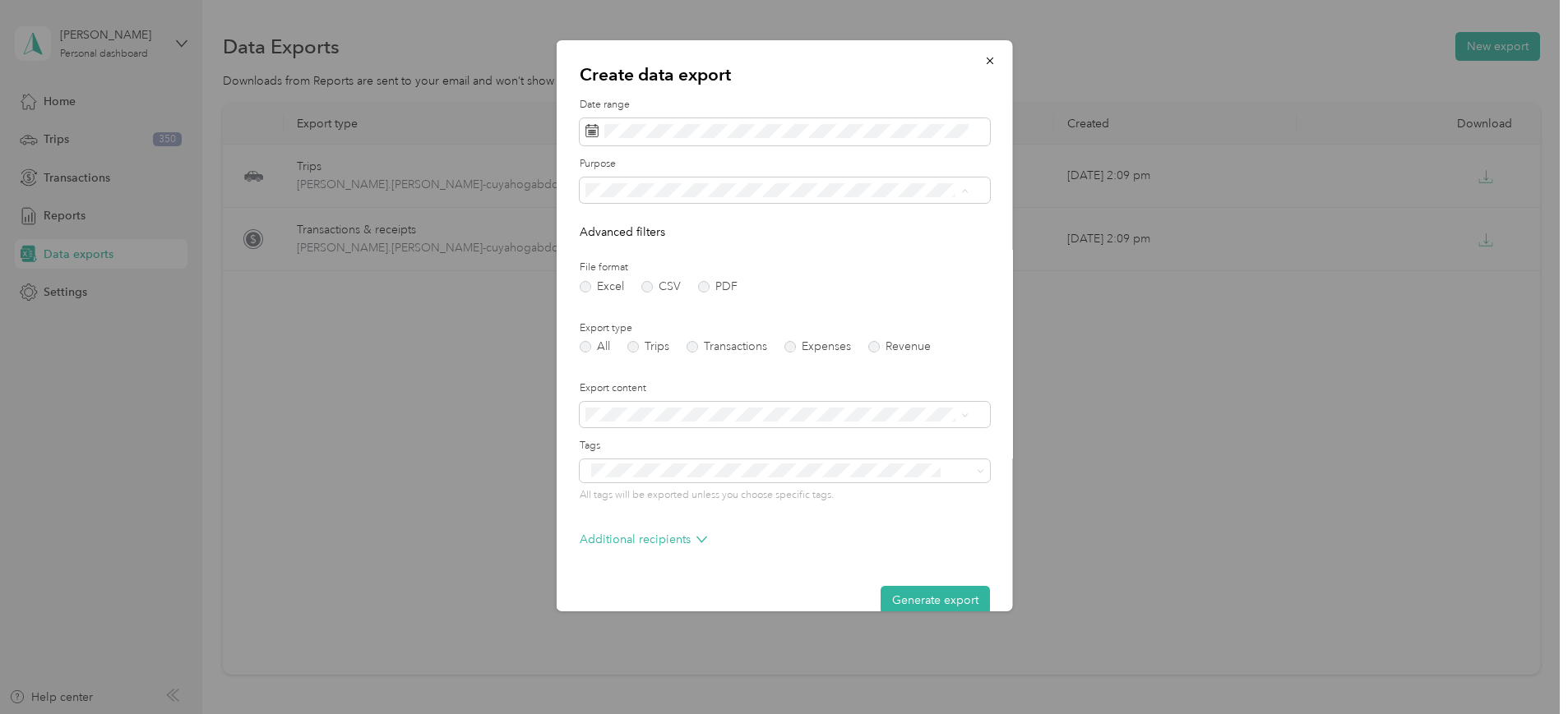
click at [630, 275] on span "Personal" at bounding box center [612, 276] width 43 height 14
click at [635, 345] on label "Trips" at bounding box center [647, 347] width 42 height 12
click at [703, 292] on form "Date range Purpose Advanced filters File format Excel CSV PDF Export type All T…" at bounding box center [784, 355] width 411 height 517
click at [703, 285] on label "PDF" at bounding box center [716, 287] width 39 height 12
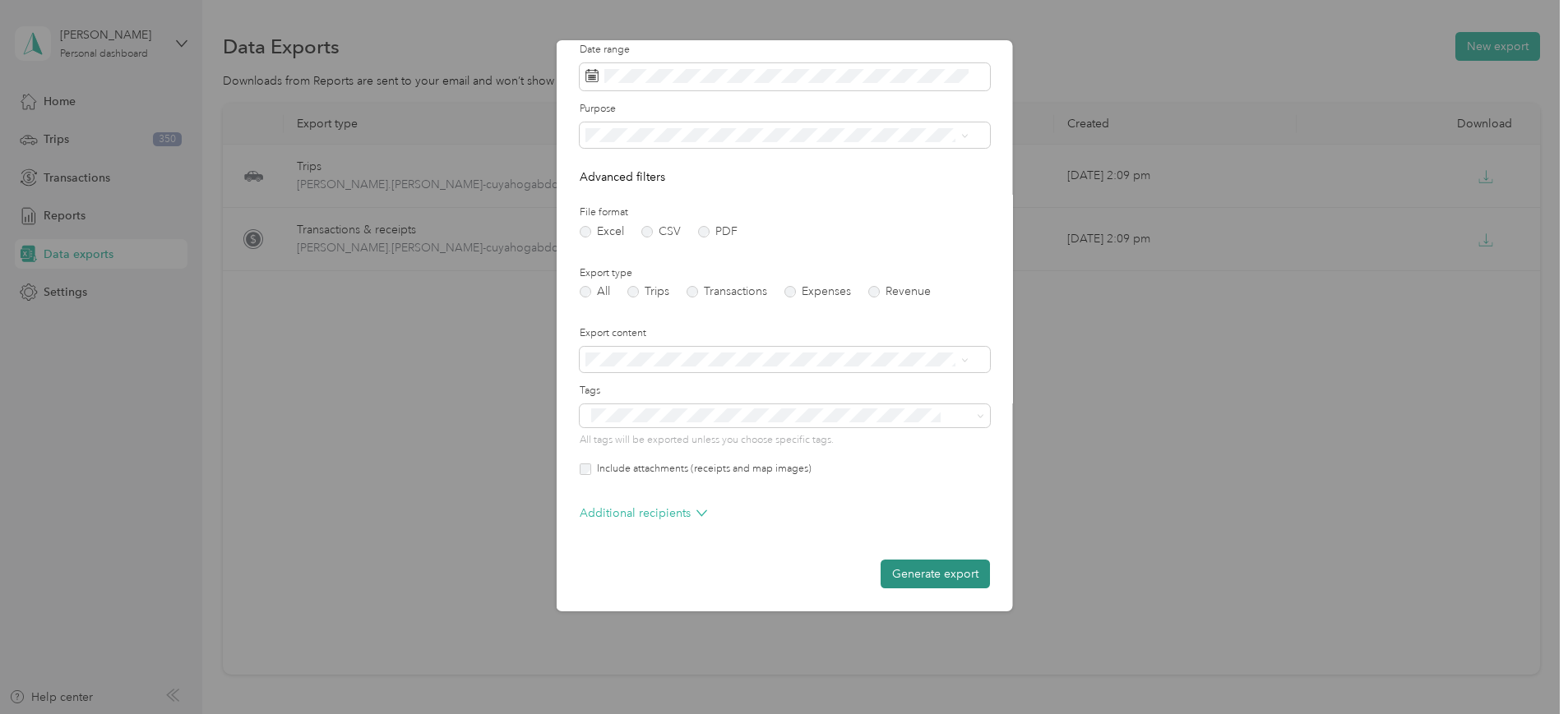
click at [925, 567] on button "Generate export" at bounding box center [933, 573] width 109 height 29
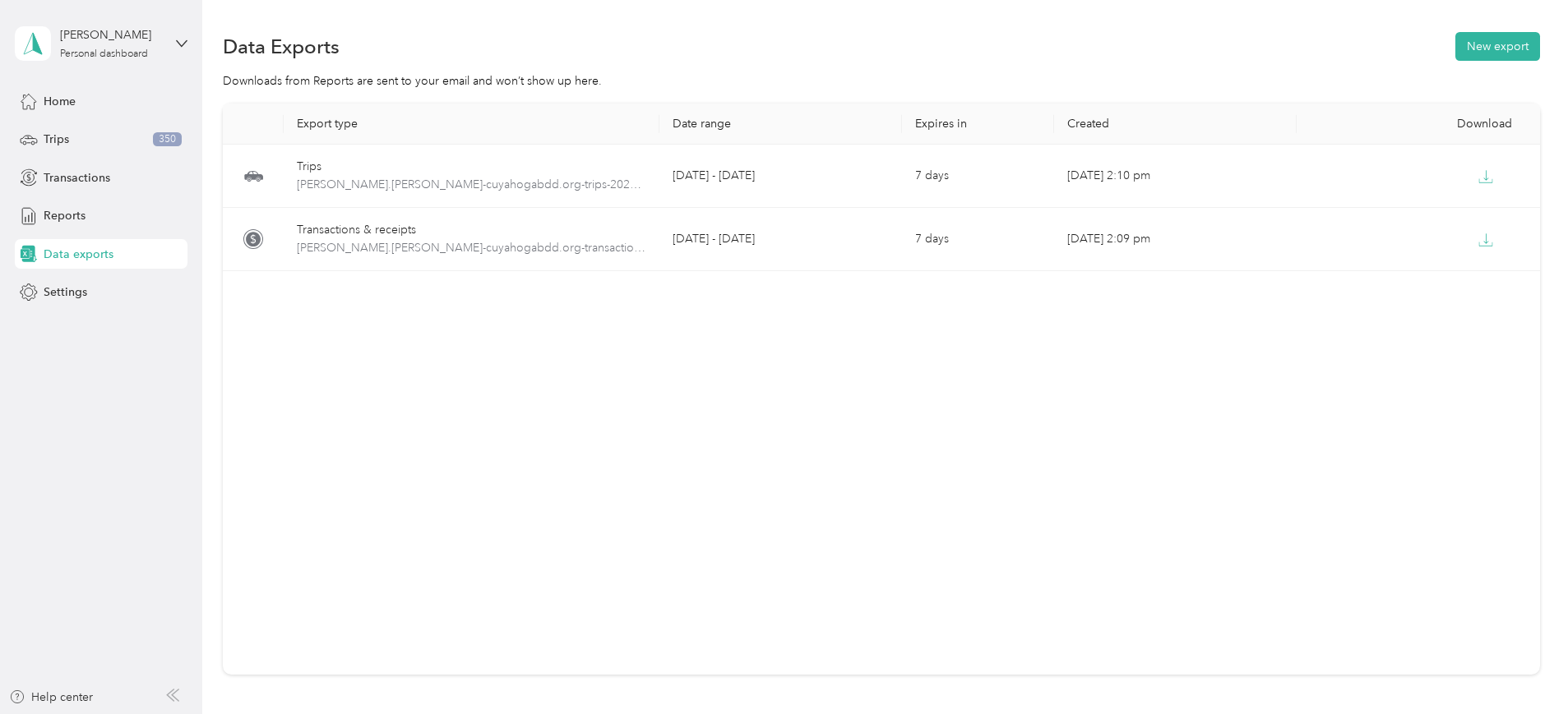
click at [64, 253] on span "Data exports" at bounding box center [78, 254] width 70 height 17
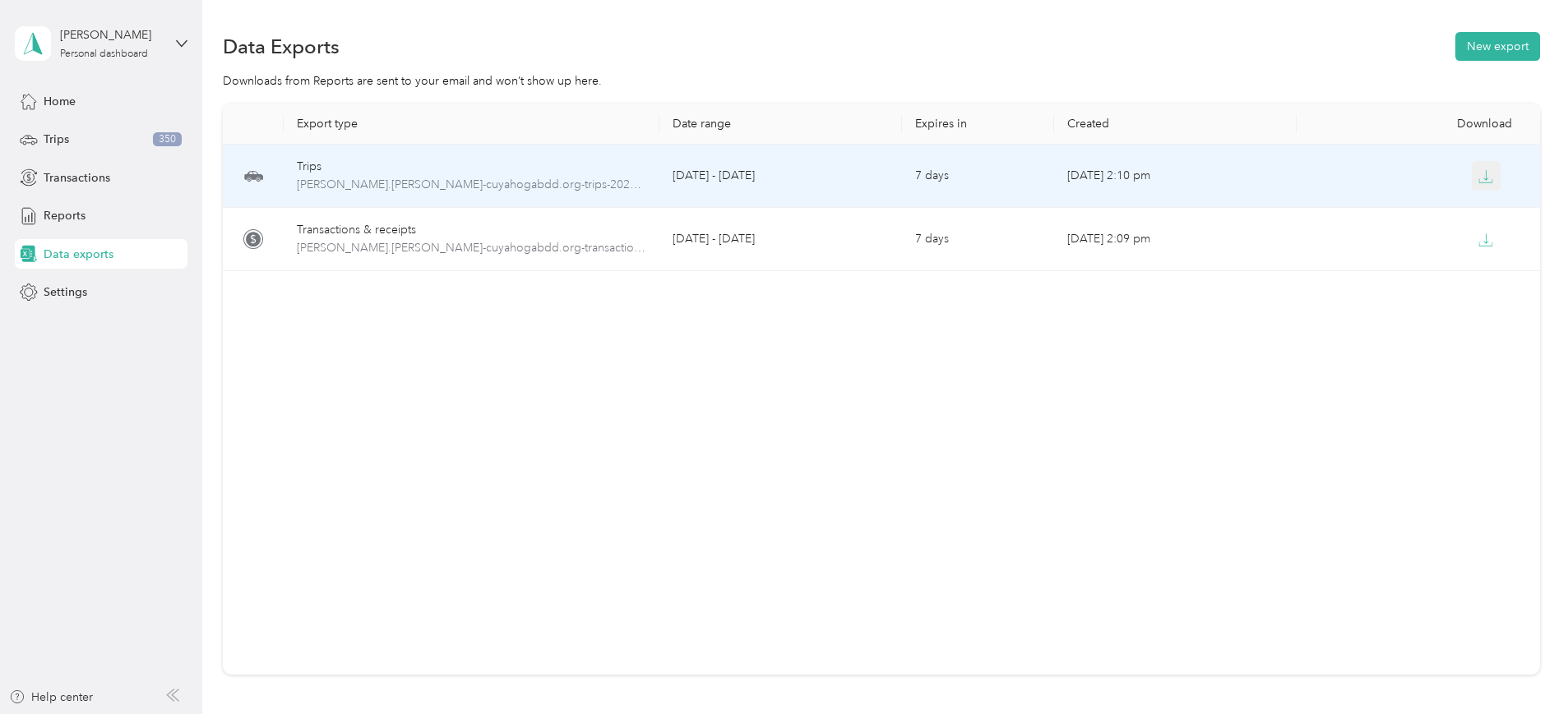
click at [1471, 183] on button "button" at bounding box center [1486, 176] width 30 height 30
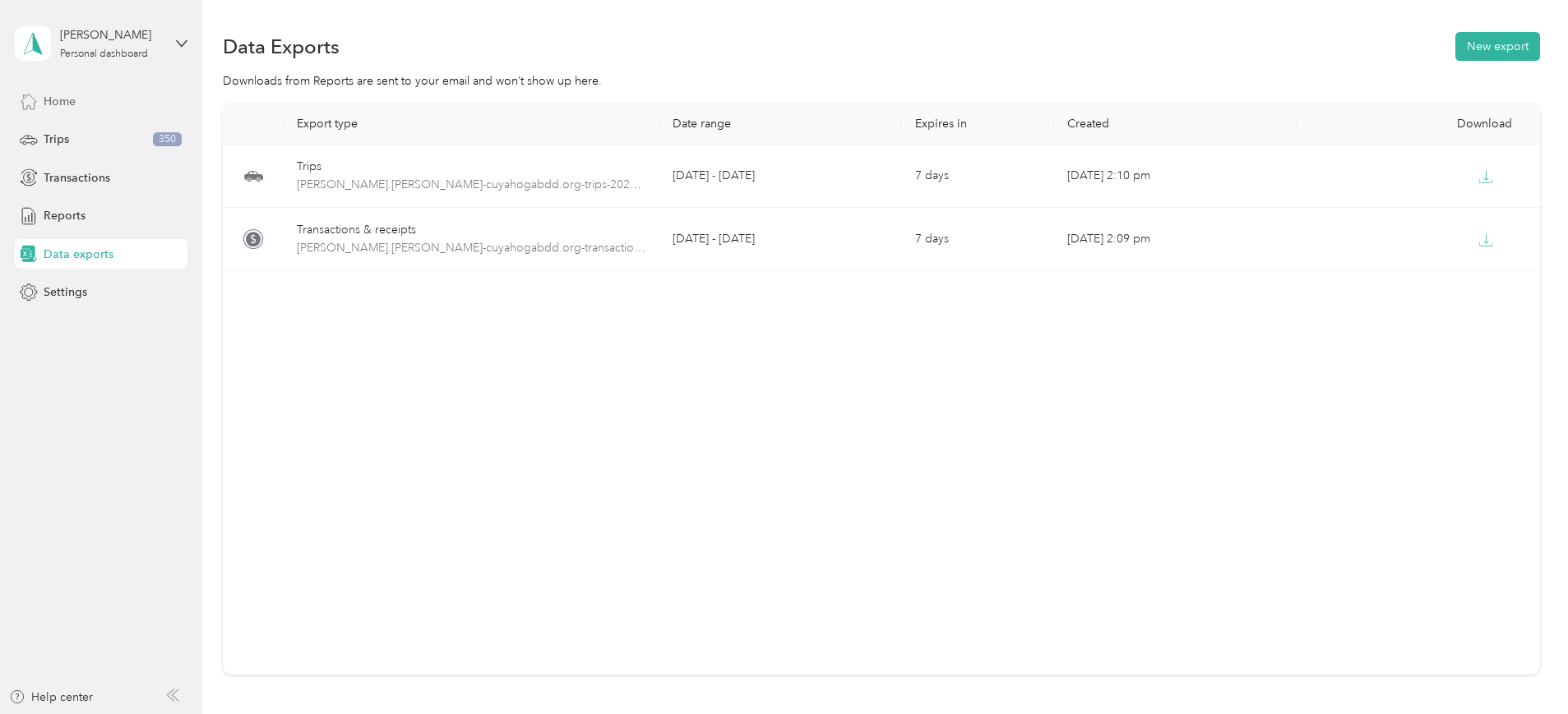
click at [55, 99] on span "Home" at bounding box center [59, 102] width 32 height 17
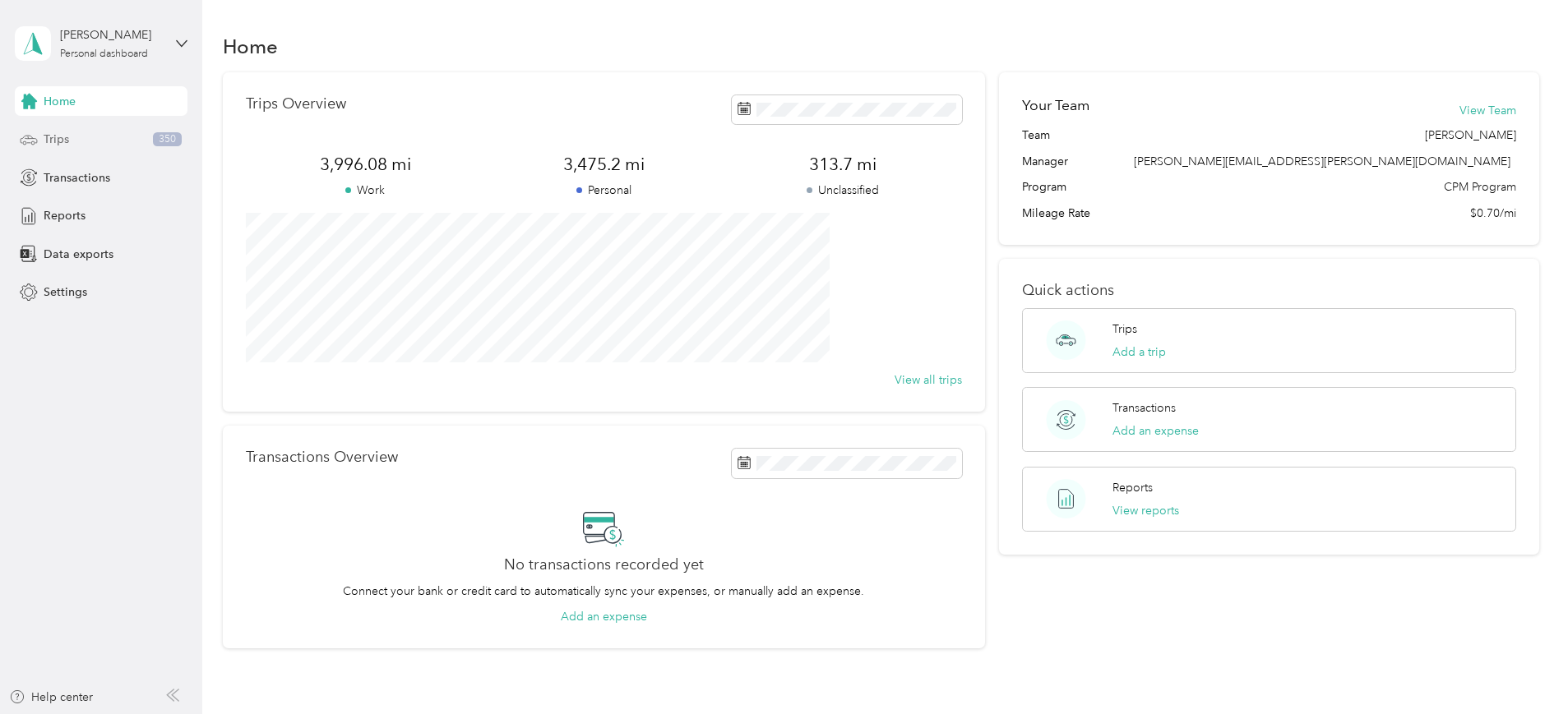
click at [61, 135] on span "Trips" at bounding box center [56, 139] width 26 height 17
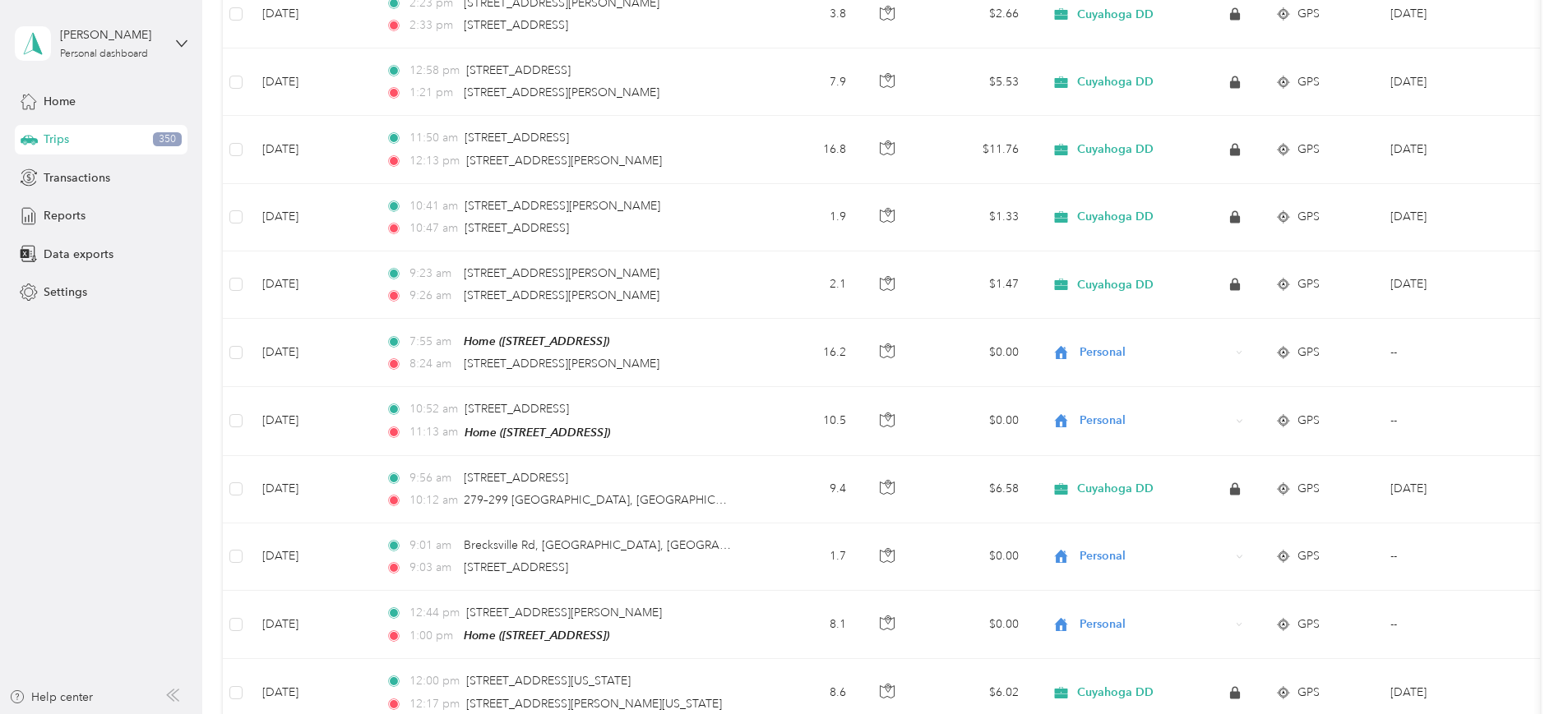
scroll to position [515, 0]
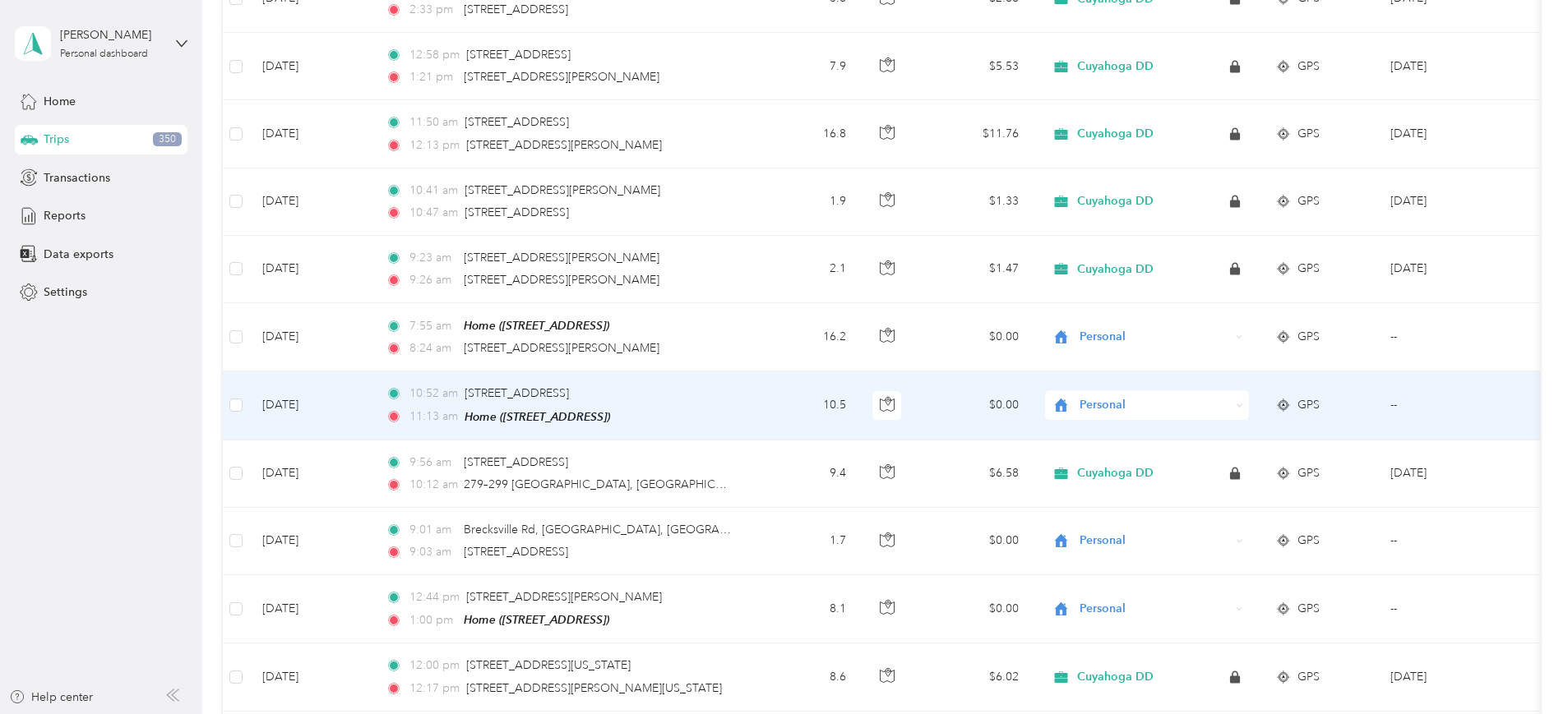
click at [1208, 410] on span "Personal" at bounding box center [1154, 405] width 151 height 18
click at [1032, 404] on td "$0.00" at bounding box center [974, 405] width 115 height 68
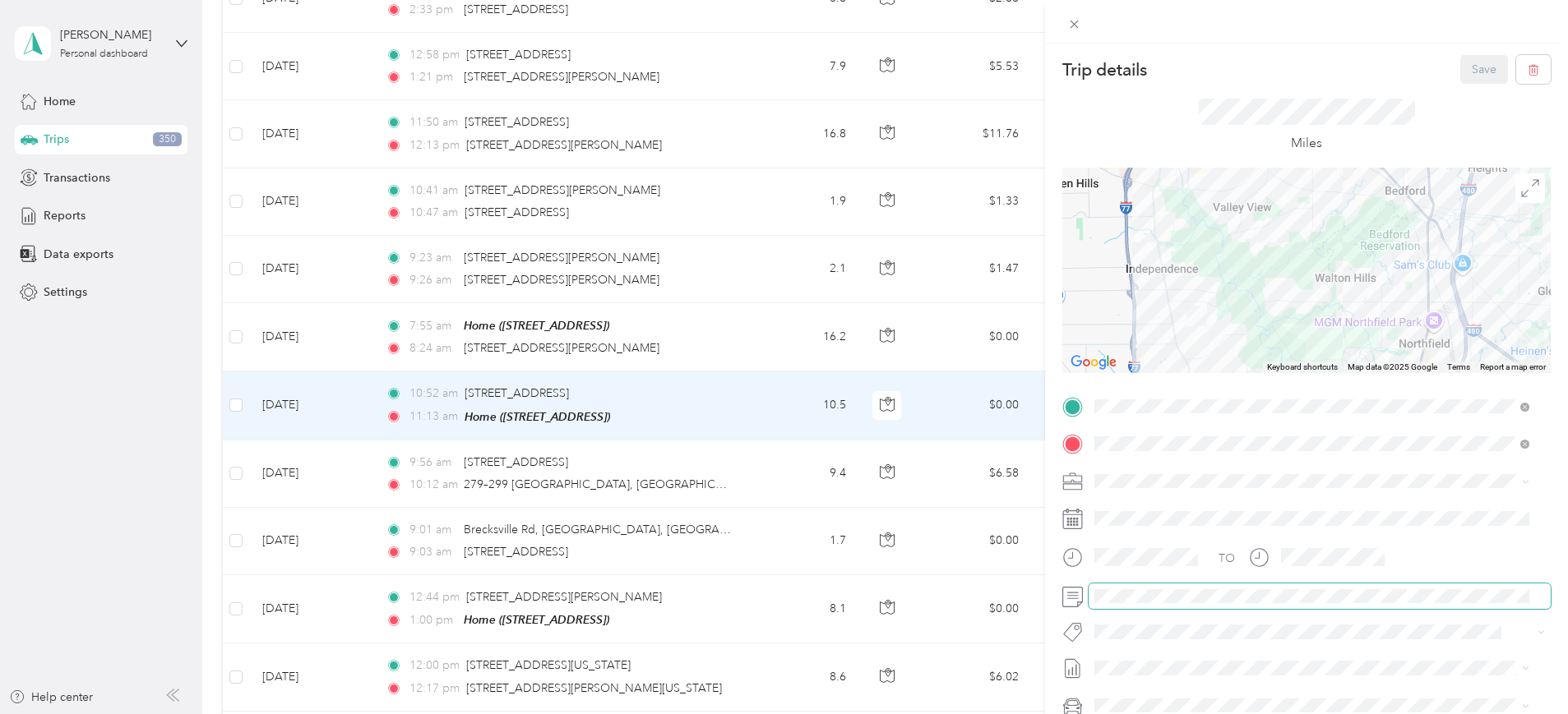
click at [1080, 603] on div at bounding box center [1307, 597] width 488 height 27
click at [1466, 62] on button "Save" at bounding box center [1483, 69] width 47 height 29
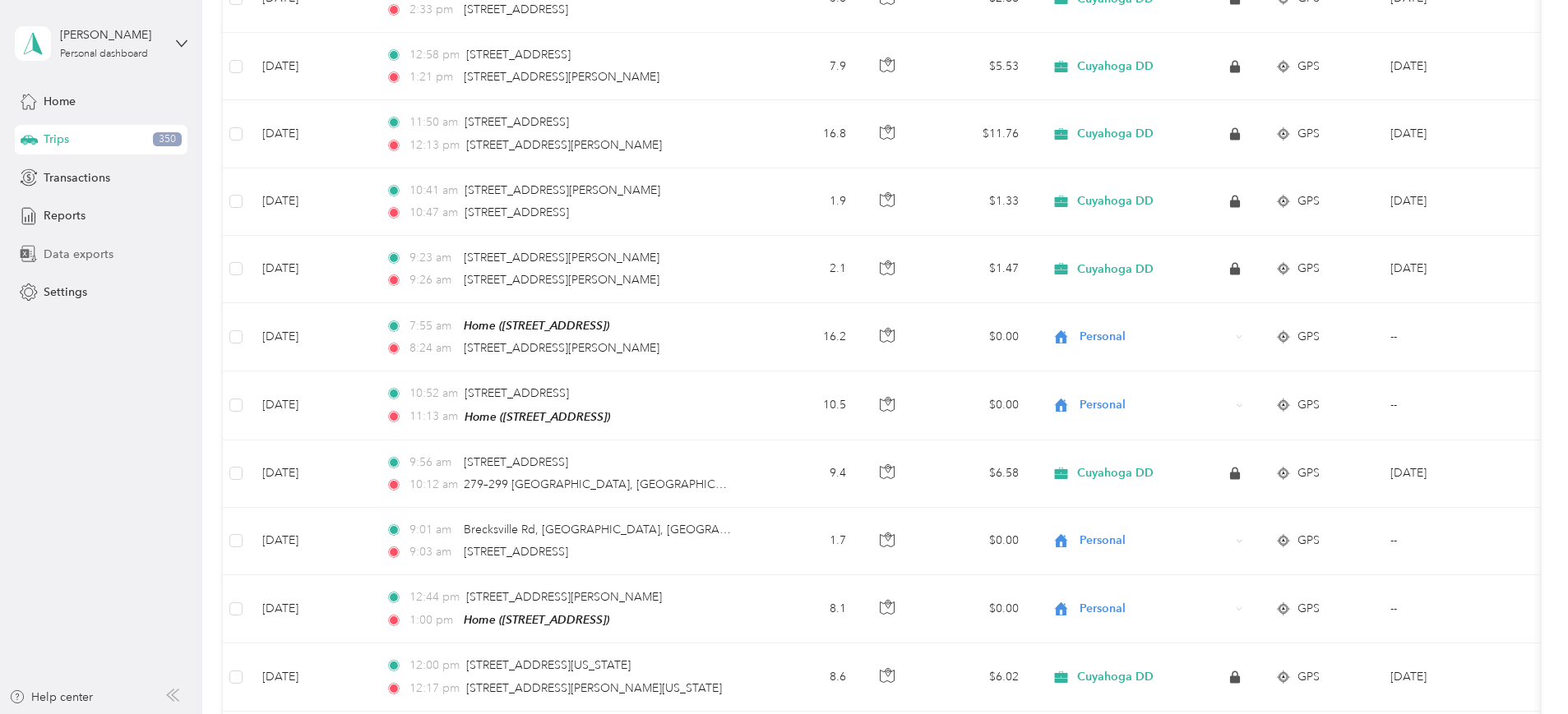
click at [74, 245] on span "Data exports" at bounding box center [78, 254] width 70 height 17
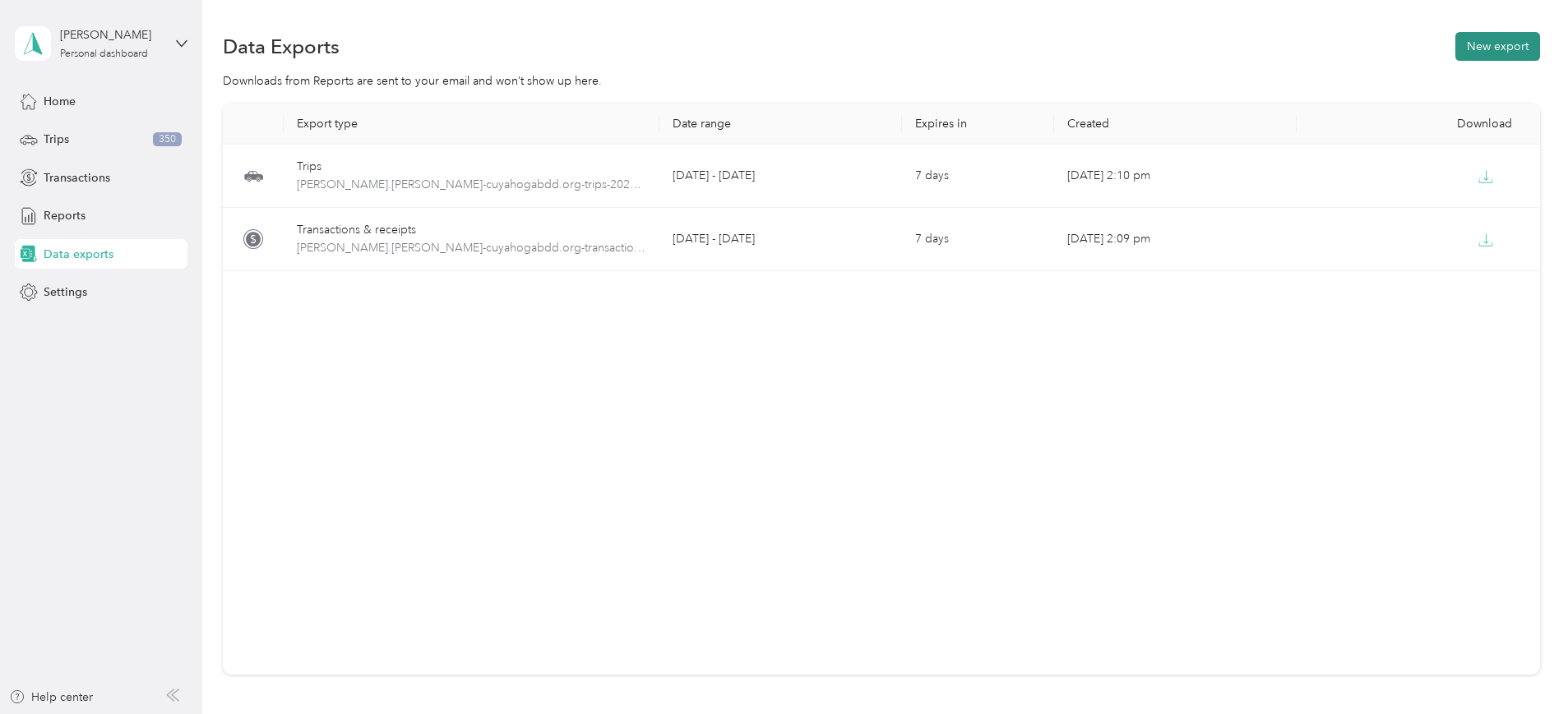
click at [1455, 42] on button "New export" at bounding box center [1497, 47] width 85 height 29
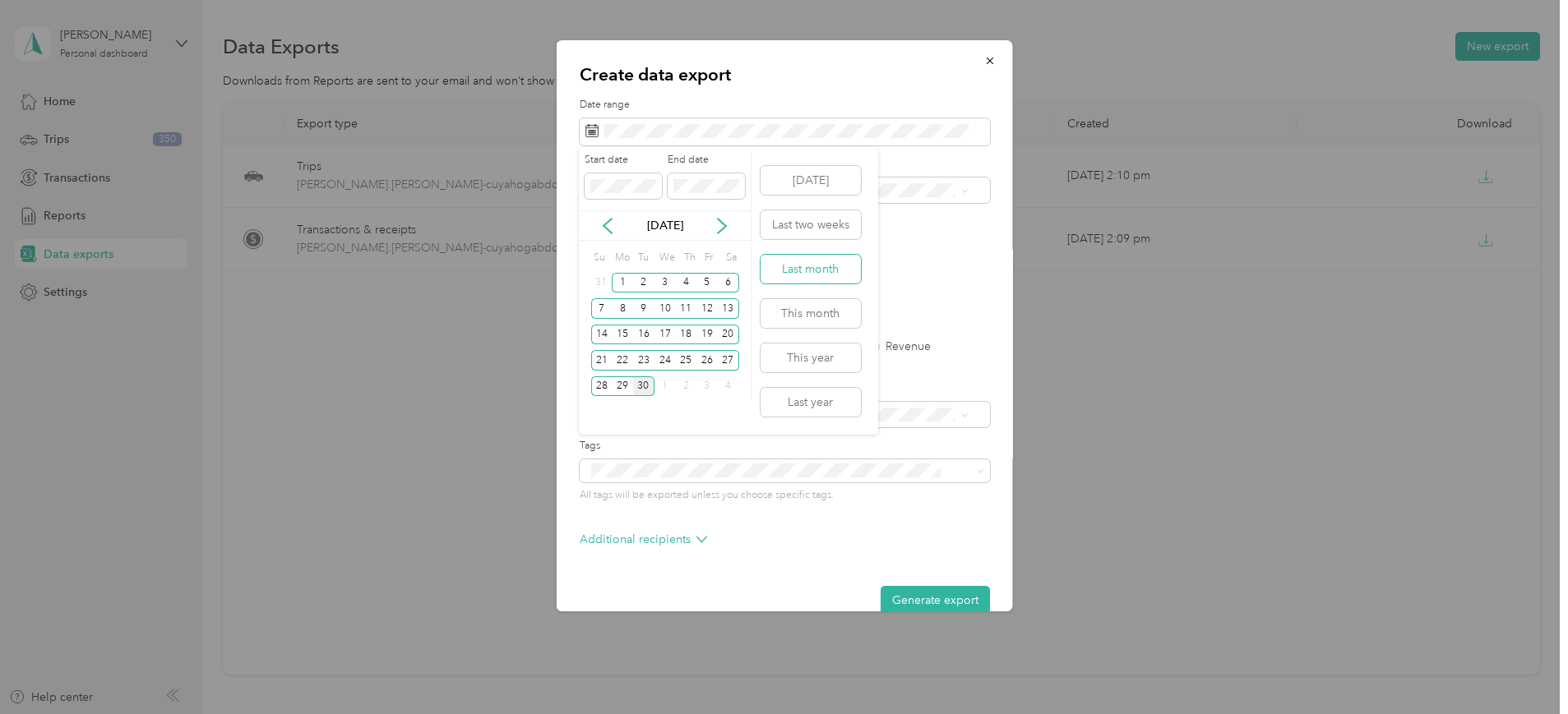
click at [814, 272] on button "Last month" at bounding box center [810, 269] width 100 height 29
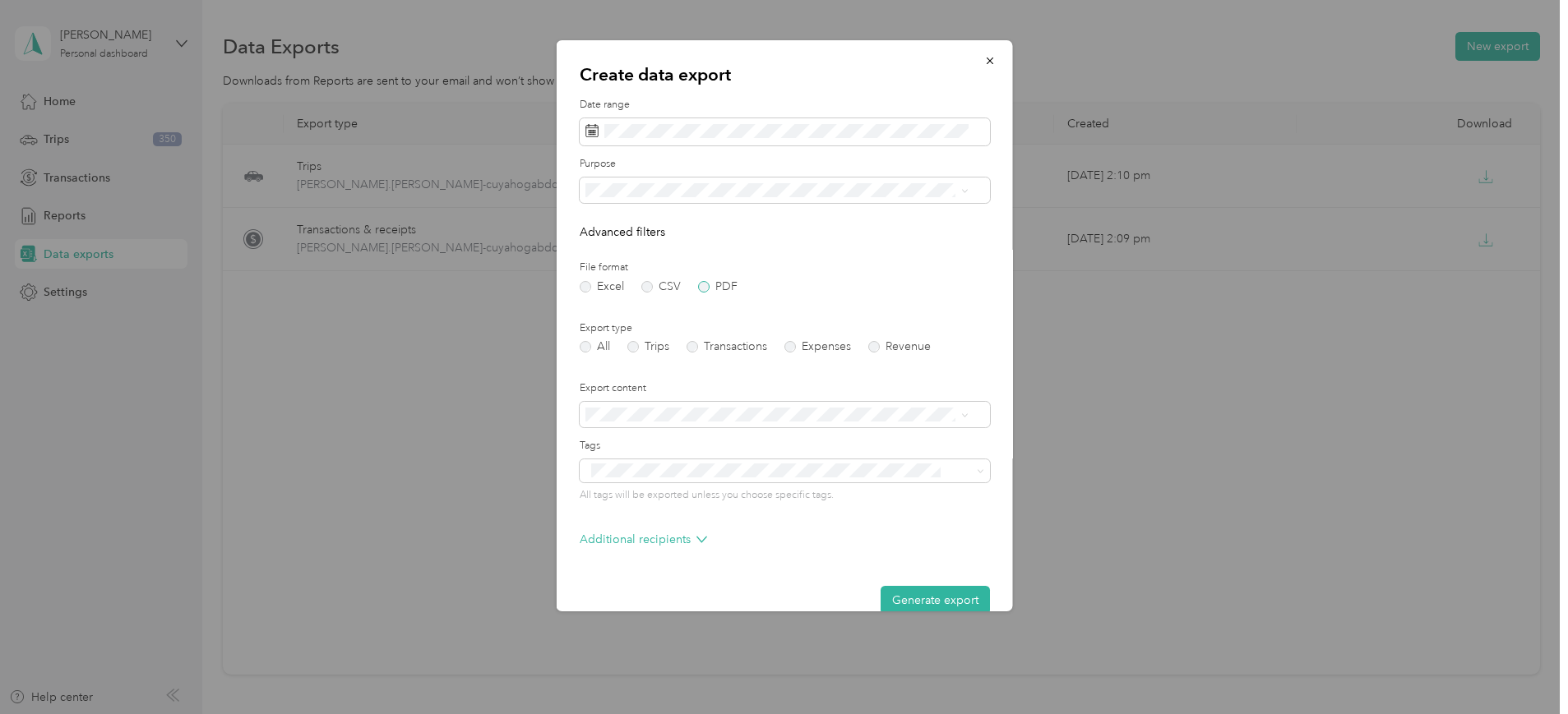
click at [699, 282] on label "PDF" at bounding box center [716, 287] width 39 height 12
click at [948, 198] on span at bounding box center [784, 191] width 411 height 27
click at [798, 270] on div "Personal" at bounding box center [776, 271] width 371 height 17
click at [636, 346] on label "Trips" at bounding box center [647, 347] width 42 height 12
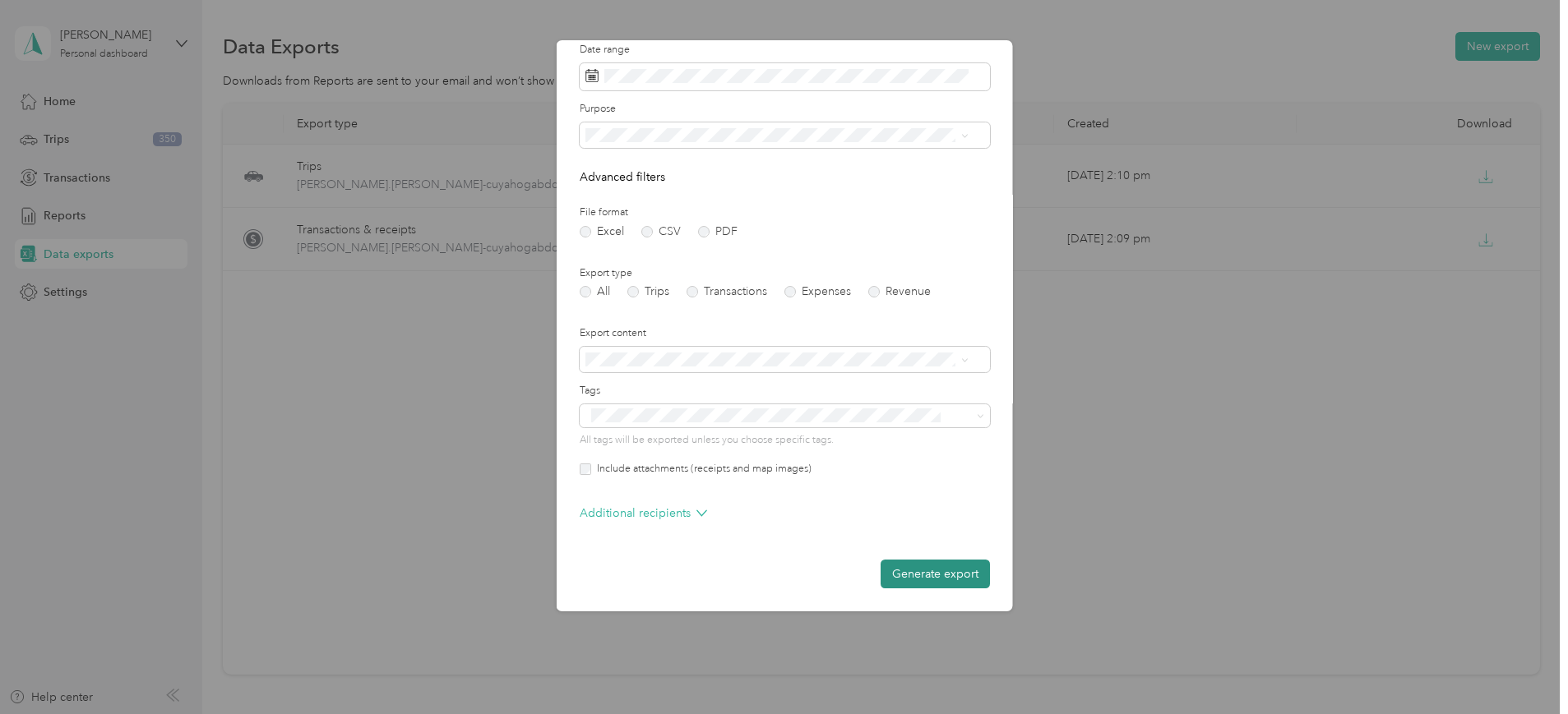
click at [906, 581] on button "Generate export" at bounding box center [933, 573] width 109 height 29
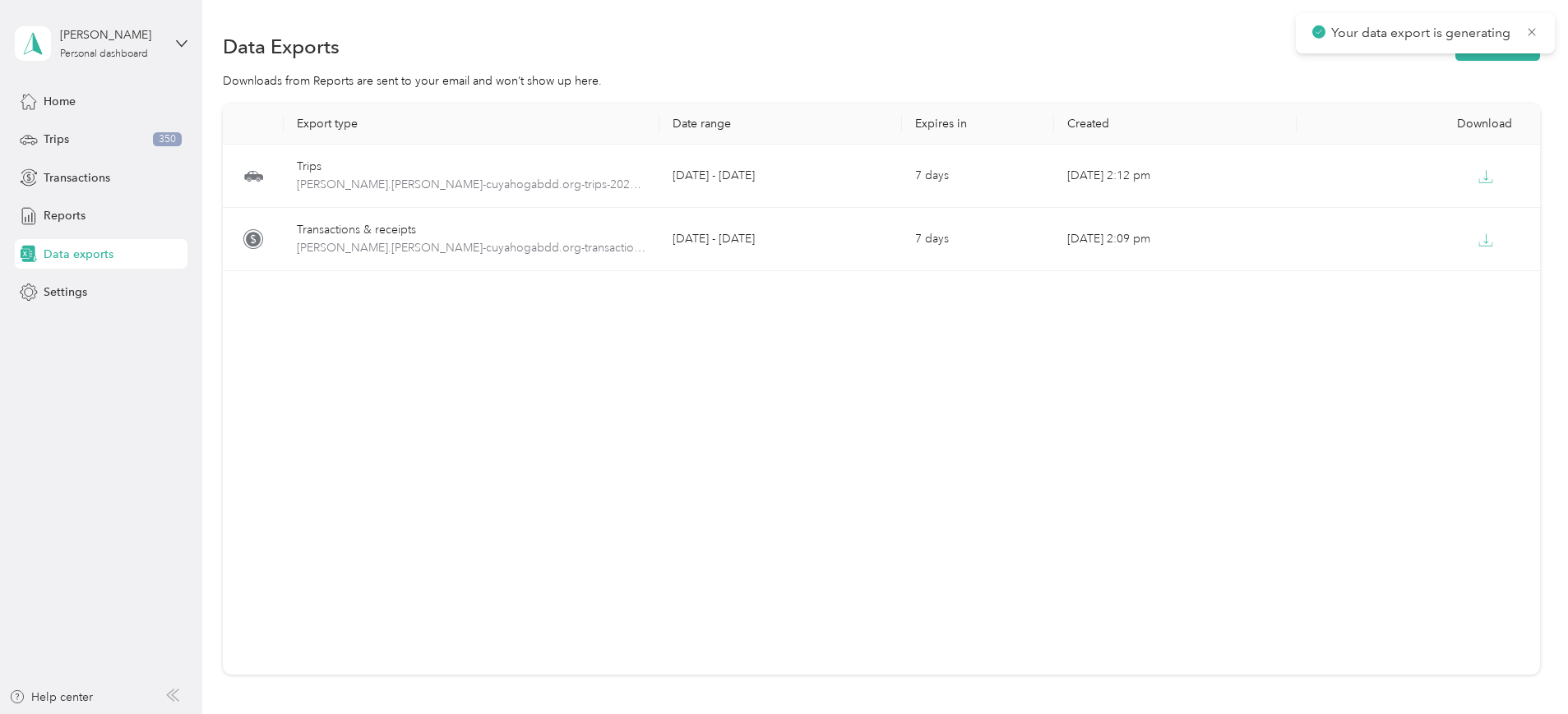
click at [906, 581] on div "Export type Date range Expires in Created Download Trips [PERSON_NAME].[PERSON_…" at bounding box center [882, 389] width 1317 height 571
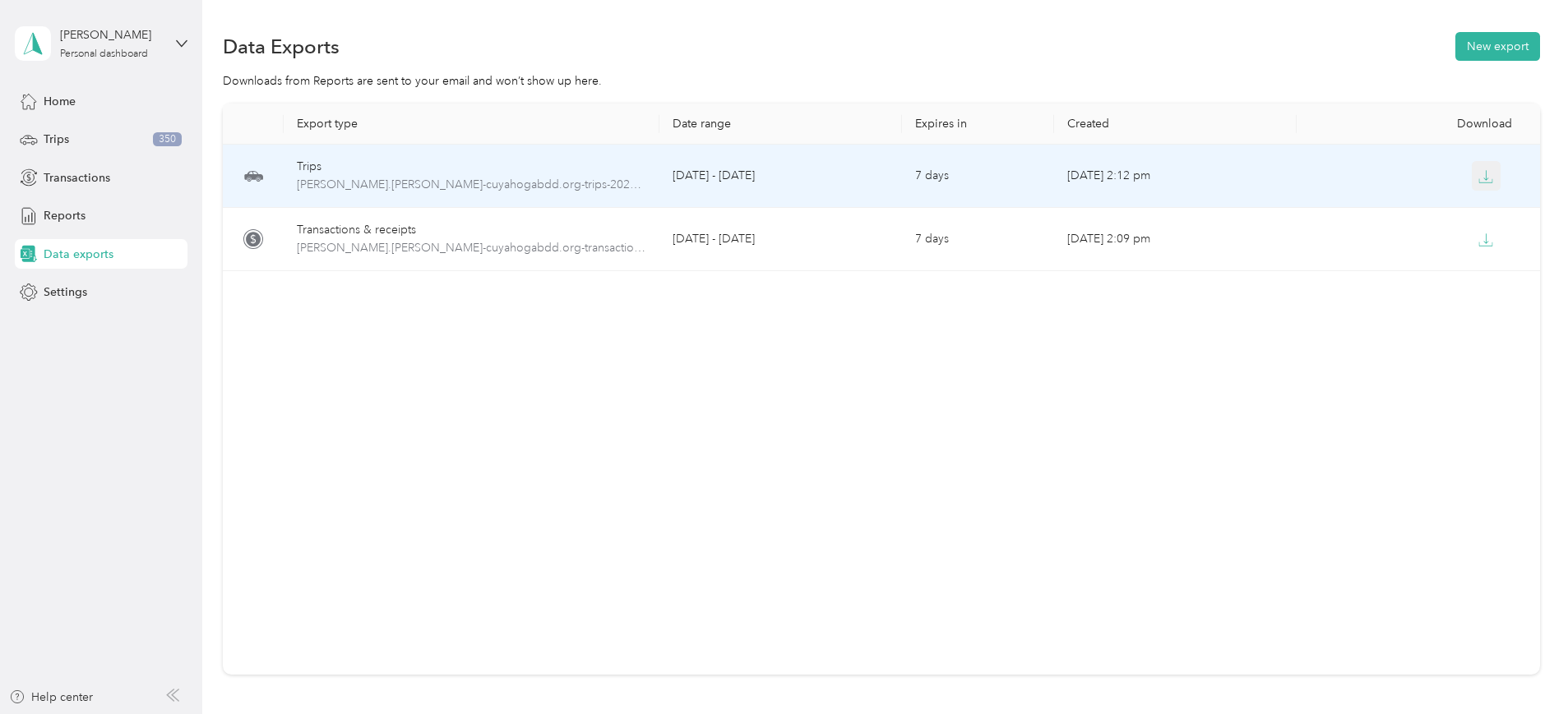
click at [1478, 176] on icon "button" at bounding box center [1486, 176] width 15 height 15
